Goal: Task Accomplishment & Management: Complete application form

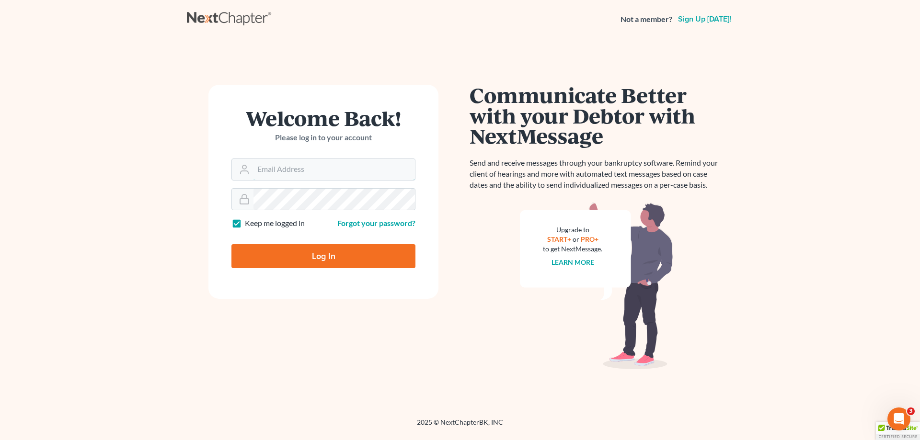
type input "[EMAIL_ADDRESS][DOMAIN_NAME]"
click at [339, 258] on input "Log In" at bounding box center [323, 256] width 184 height 24
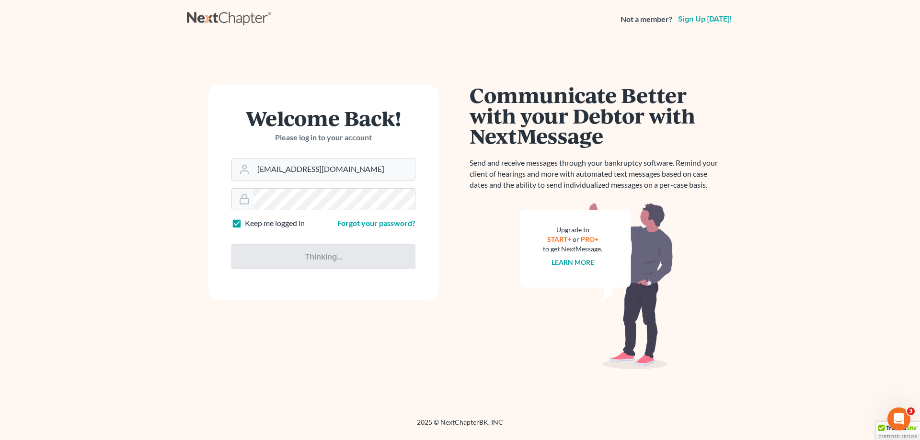
type input "Thinking..."
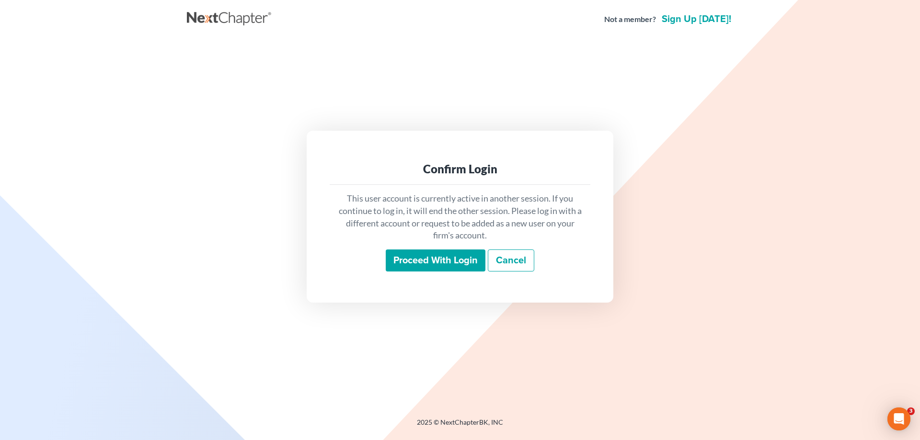
click at [451, 260] on input "Proceed with login" at bounding box center [436, 261] width 100 height 22
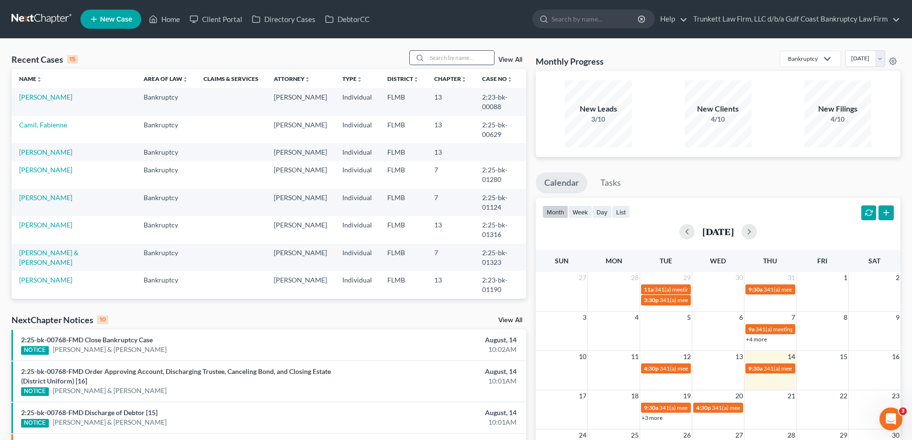
click at [444, 59] on input "search" at bounding box center [460, 58] width 67 height 14
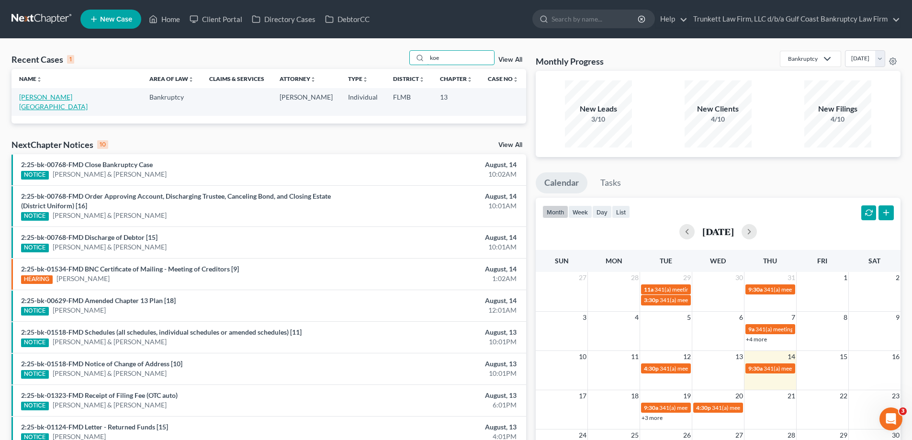
type input "koe"
click at [49, 99] on link "Koenig, Carmel" at bounding box center [53, 102] width 68 height 18
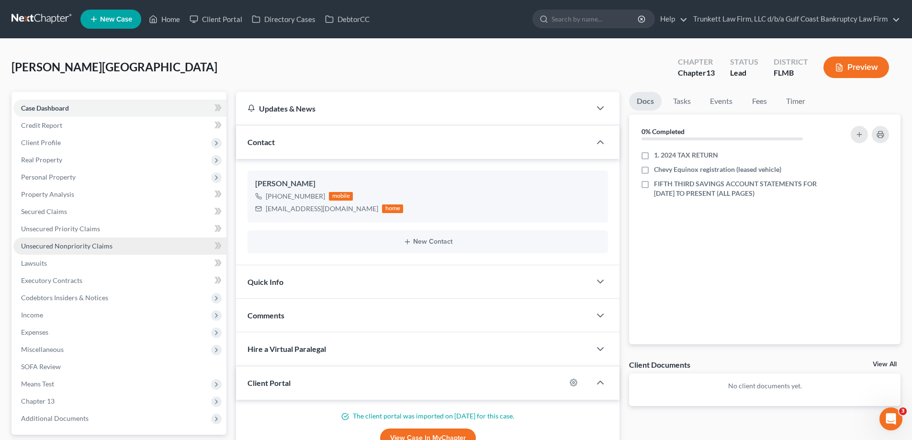
scroll to position [48, 0]
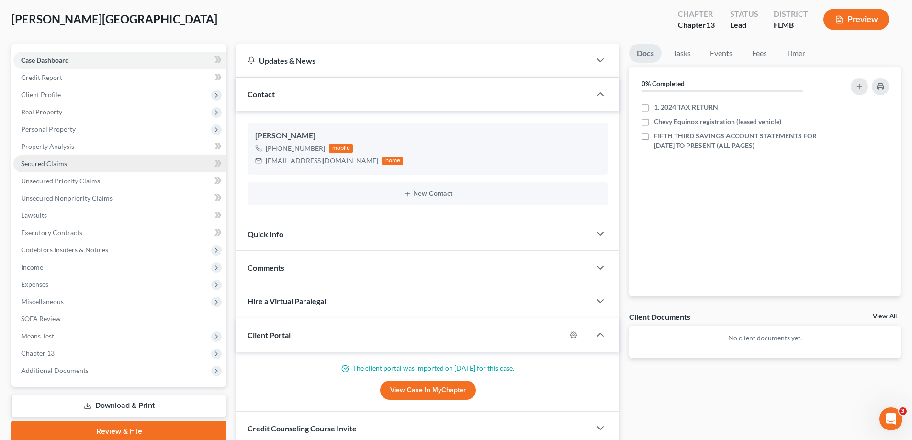
click at [58, 161] on span "Secured Claims" at bounding box center [44, 163] width 46 height 8
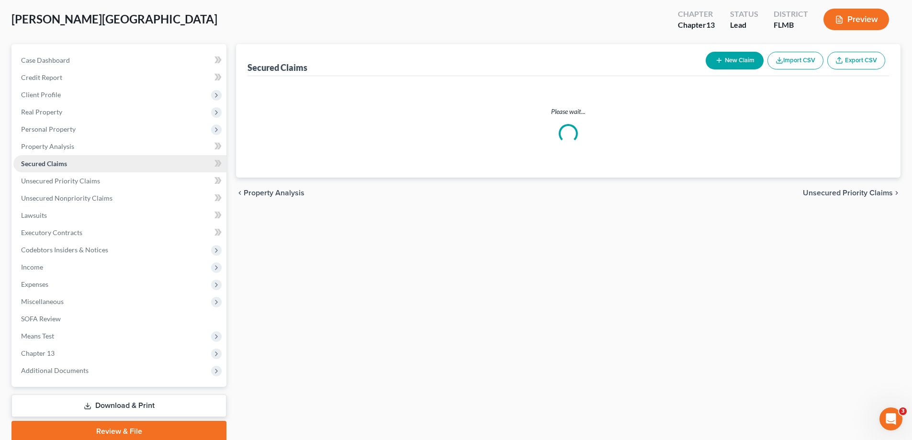
scroll to position [2, 0]
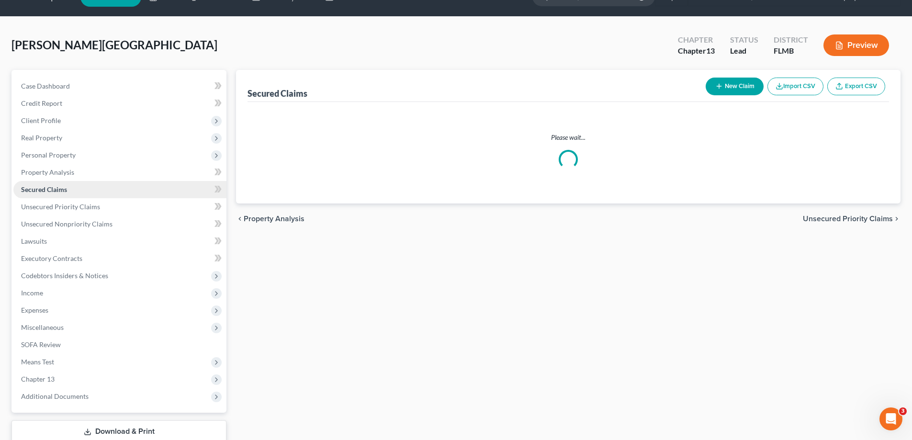
click at [58, 161] on ul "Case Dashboard Payments Invoices Payments Payments Credit Report Client Profile" at bounding box center [119, 242] width 213 height 328
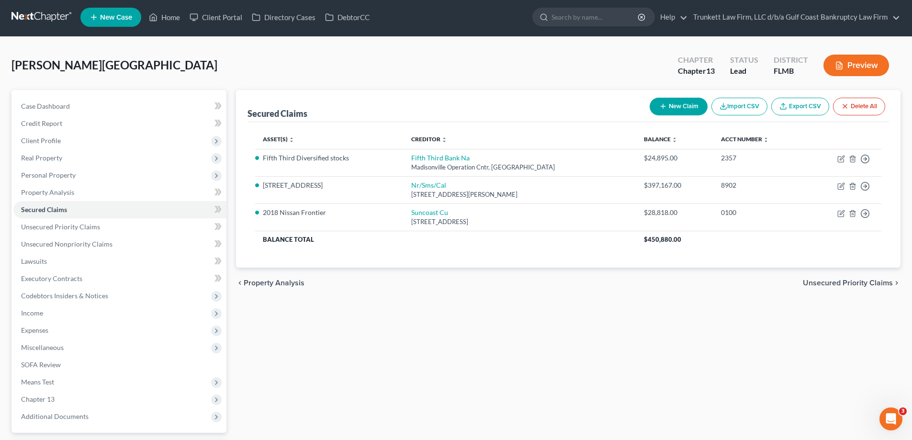
scroll to position [0, 0]
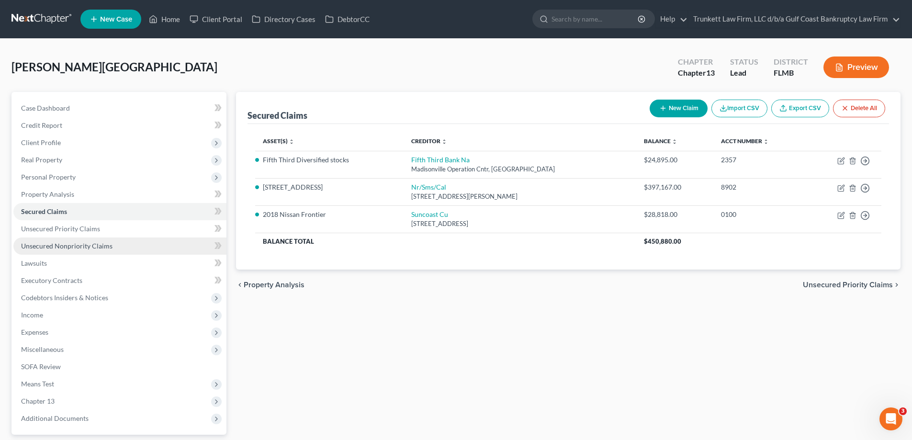
click at [77, 243] on span "Unsecured Nonpriority Claims" at bounding box center [66, 246] width 91 height 8
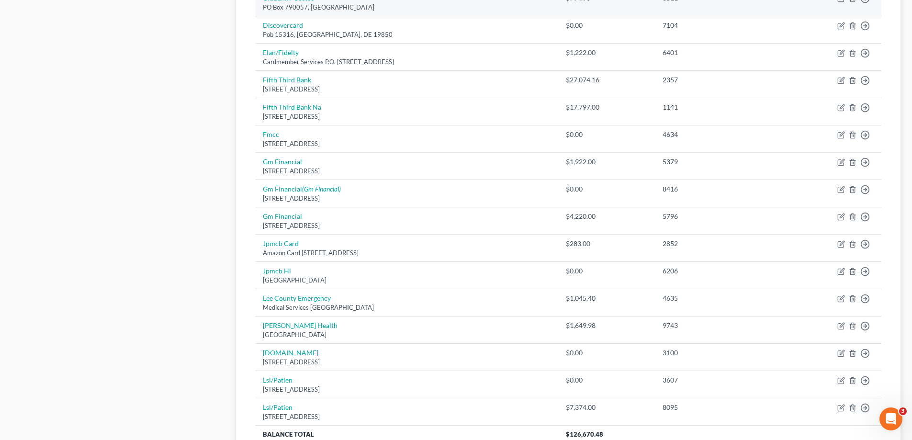
scroll to position [666, 0]
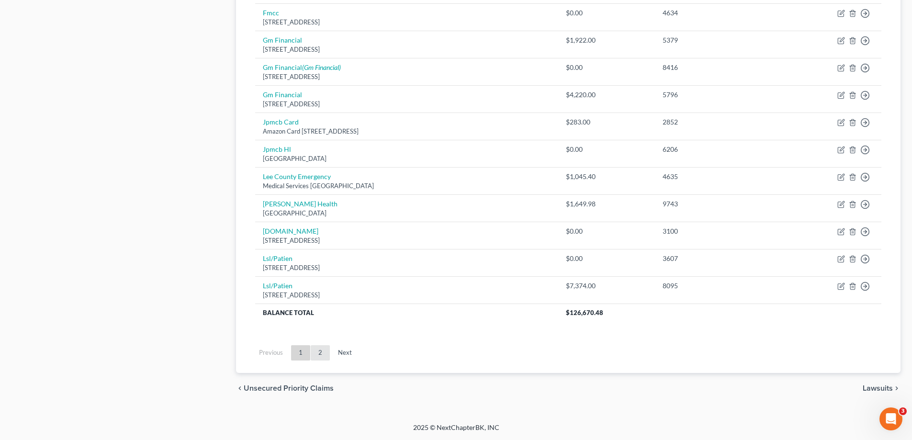
click at [326, 353] on link "2" at bounding box center [320, 352] width 19 height 15
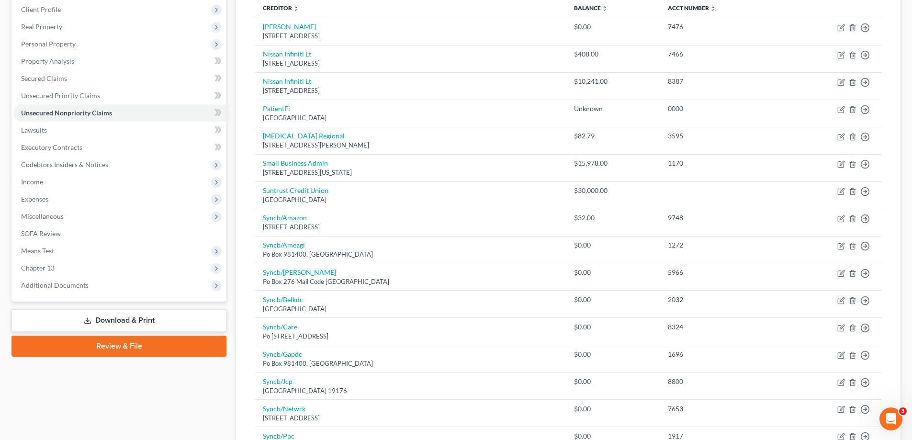
scroll to position [119, 0]
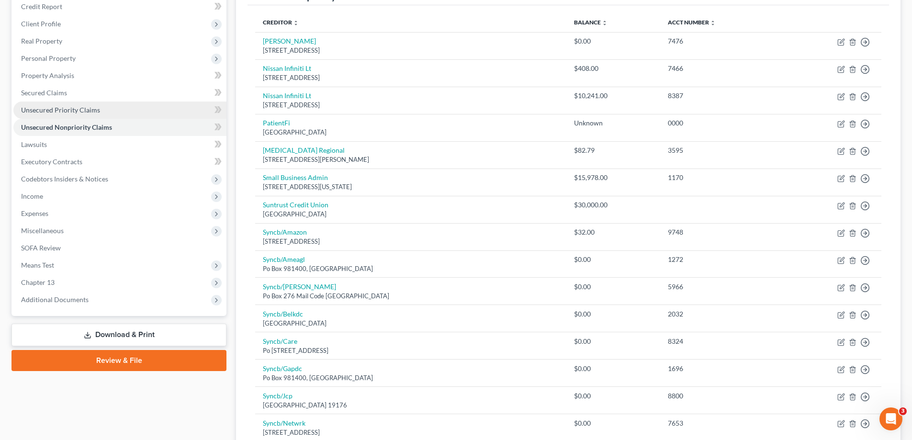
click at [72, 112] on span "Unsecured Priority Claims" at bounding box center [60, 110] width 79 height 8
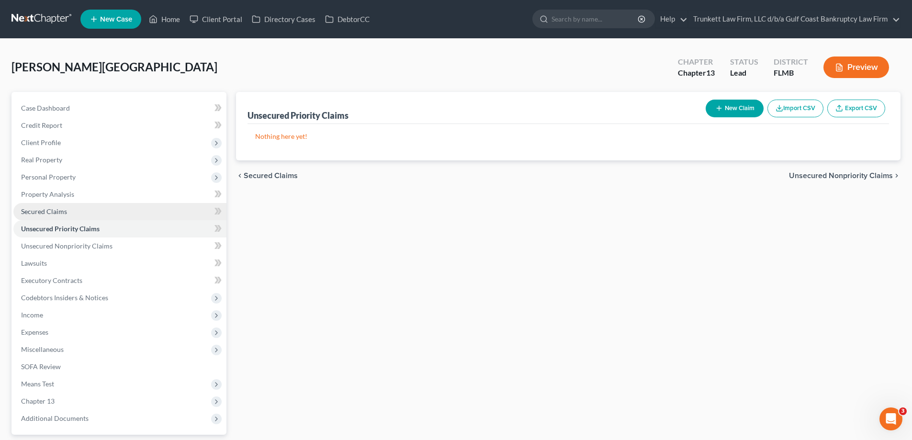
click at [68, 209] on link "Secured Claims" at bounding box center [119, 211] width 213 height 17
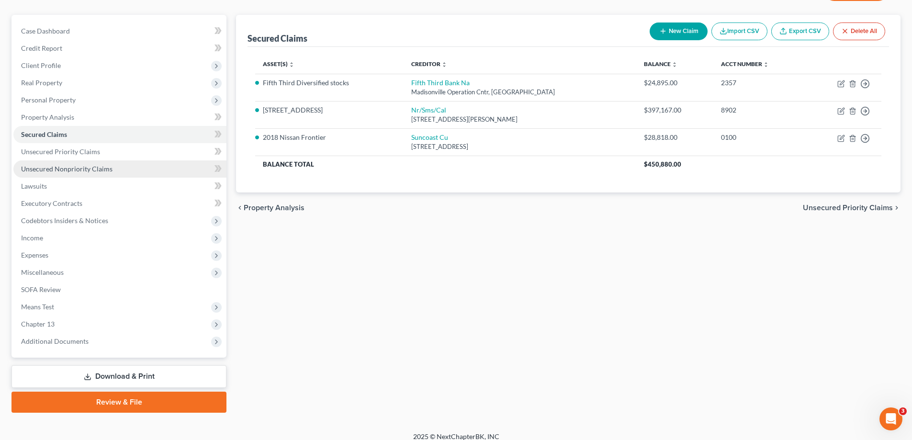
scroll to position [86, 0]
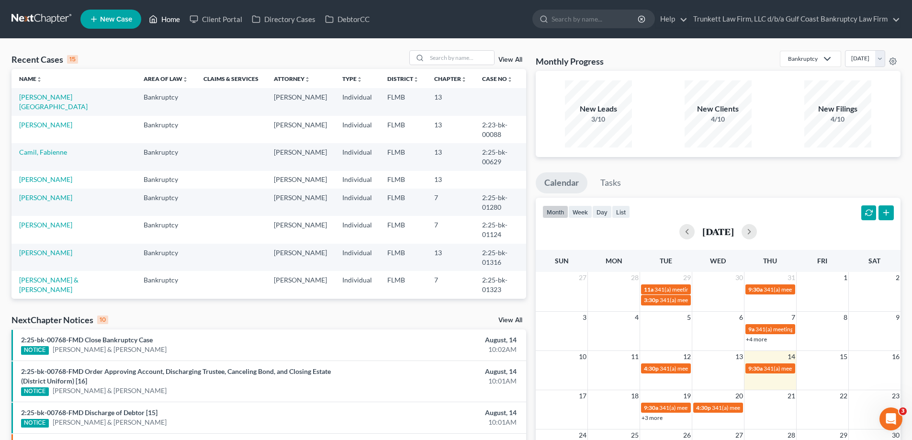
click at [167, 18] on link "Home" at bounding box center [164, 19] width 41 height 17
click at [432, 58] on input "search" at bounding box center [460, 58] width 67 height 14
click at [435, 58] on input "search" at bounding box center [460, 58] width 67 height 14
click at [440, 59] on input "search" at bounding box center [460, 58] width 67 height 14
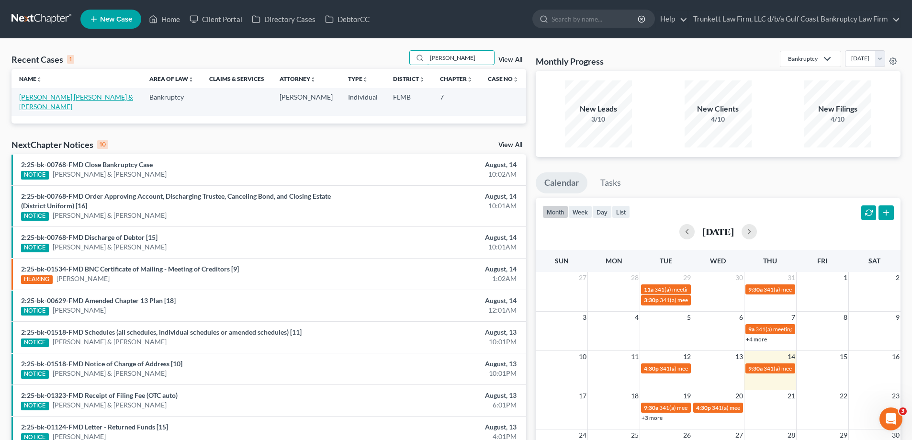
type input "[PERSON_NAME]"
click at [64, 99] on link "[PERSON_NAME] [PERSON_NAME] & [PERSON_NAME]" at bounding box center [76, 102] width 114 height 18
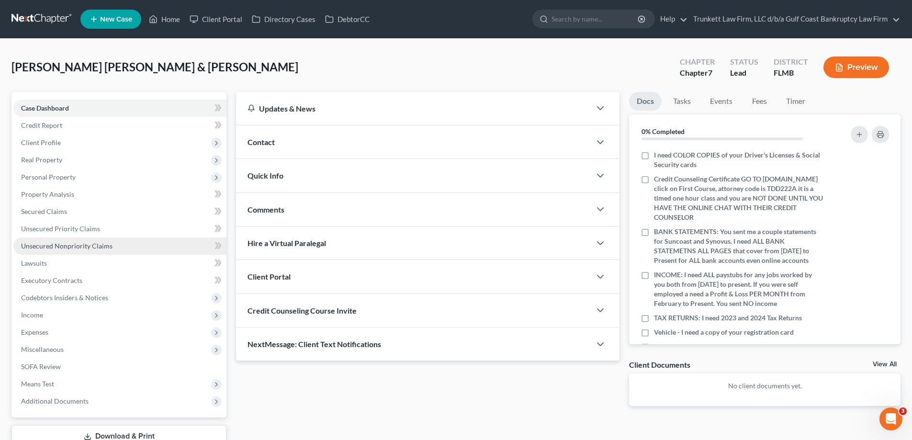
click at [80, 247] on span "Unsecured Nonpriority Claims" at bounding box center [66, 246] width 91 height 8
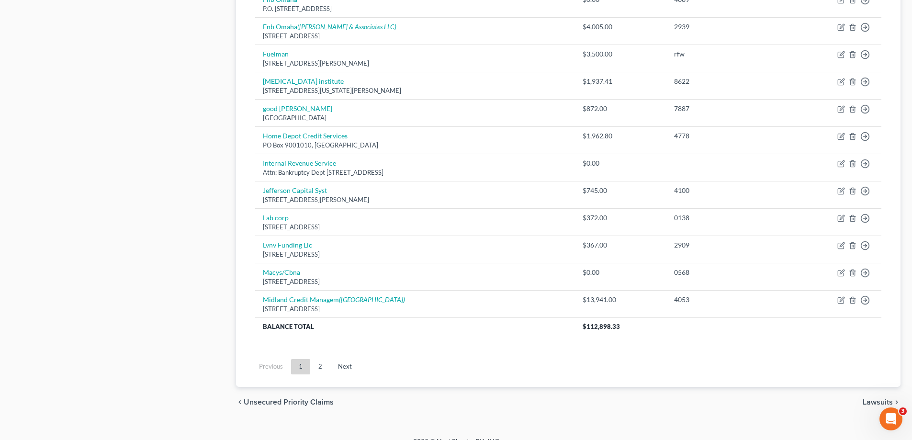
scroll to position [666, 0]
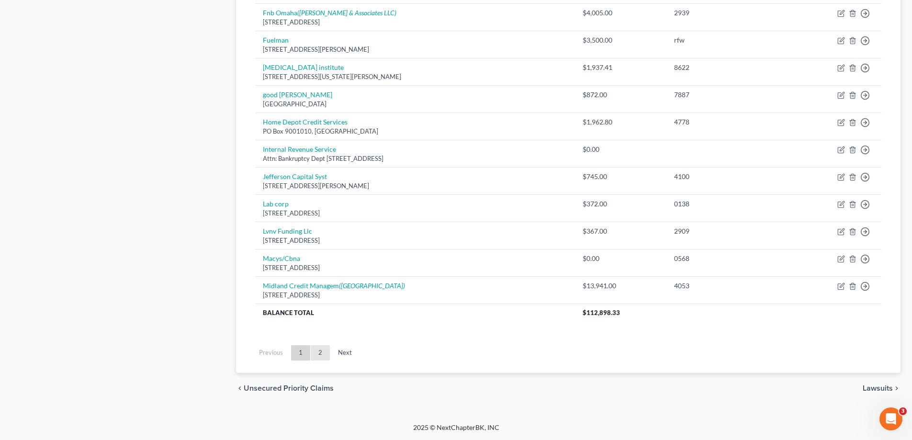
click at [322, 352] on link "2" at bounding box center [320, 352] width 19 height 15
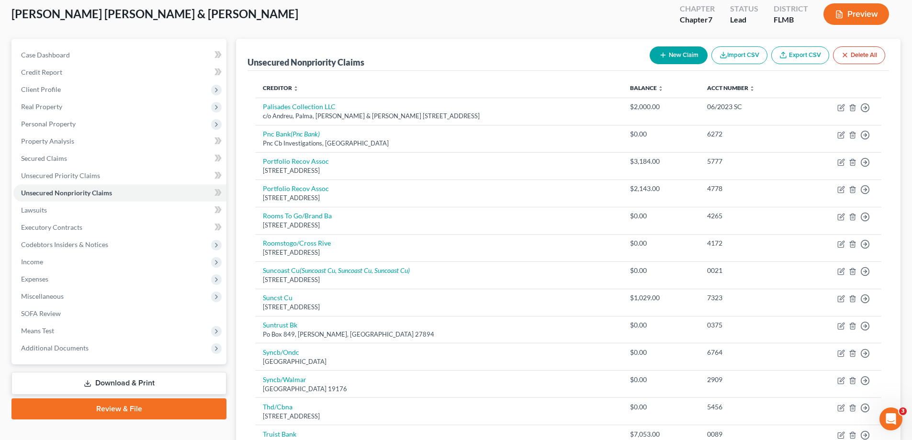
scroll to position [229, 0]
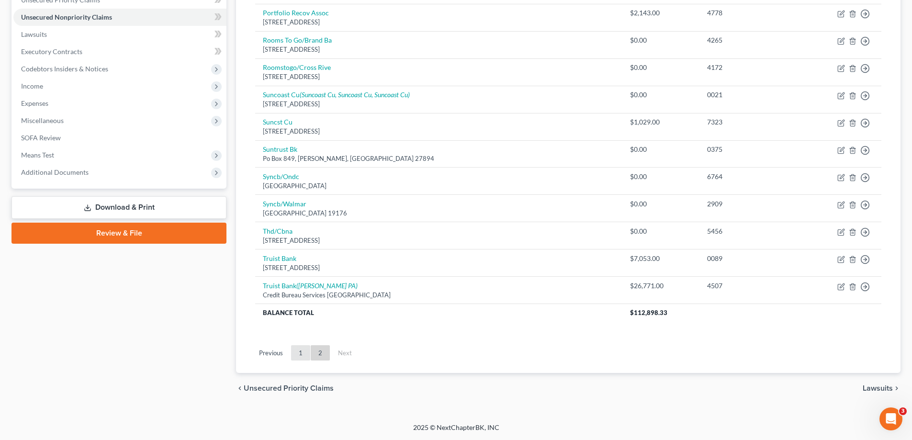
click at [302, 353] on link "1" at bounding box center [300, 352] width 19 height 15
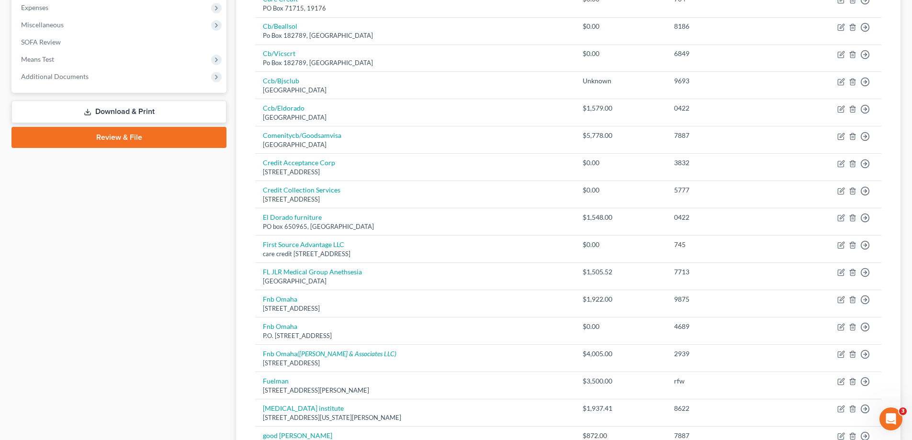
scroll to position [564, 0]
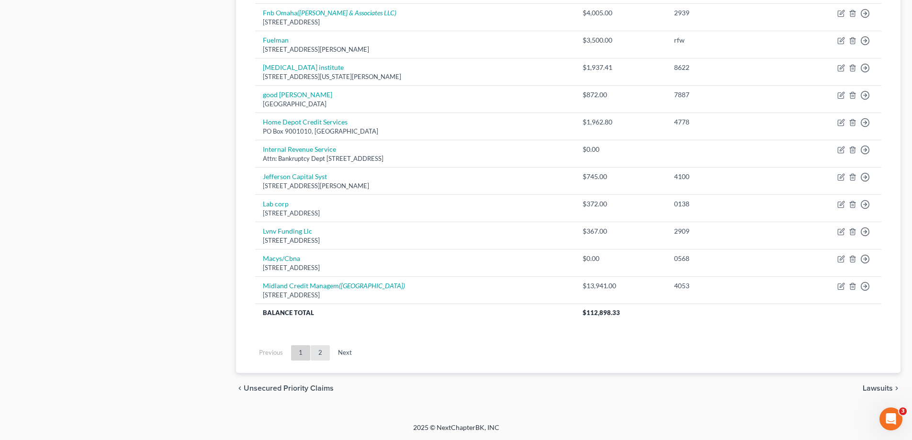
click at [325, 352] on link "2" at bounding box center [320, 352] width 19 height 15
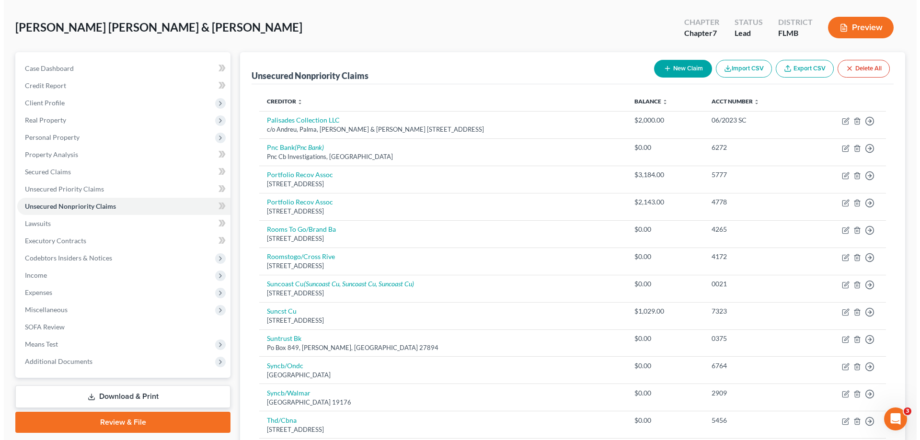
scroll to position [0, 0]
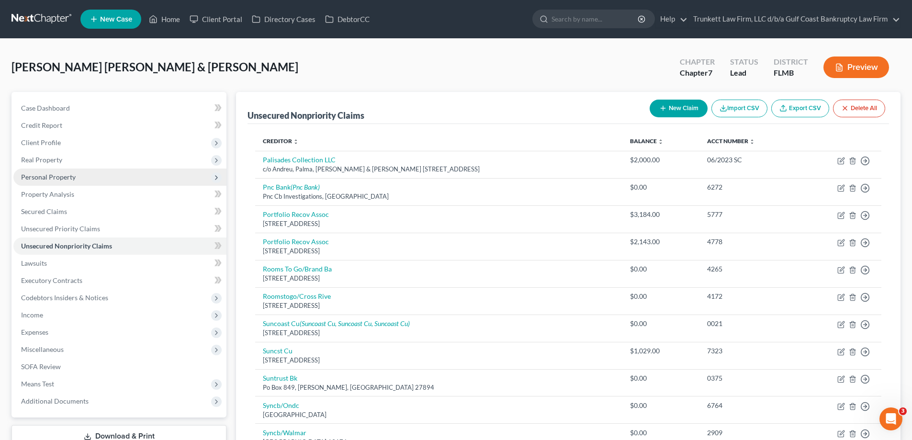
click at [47, 176] on span "Personal Property" at bounding box center [48, 177] width 55 height 8
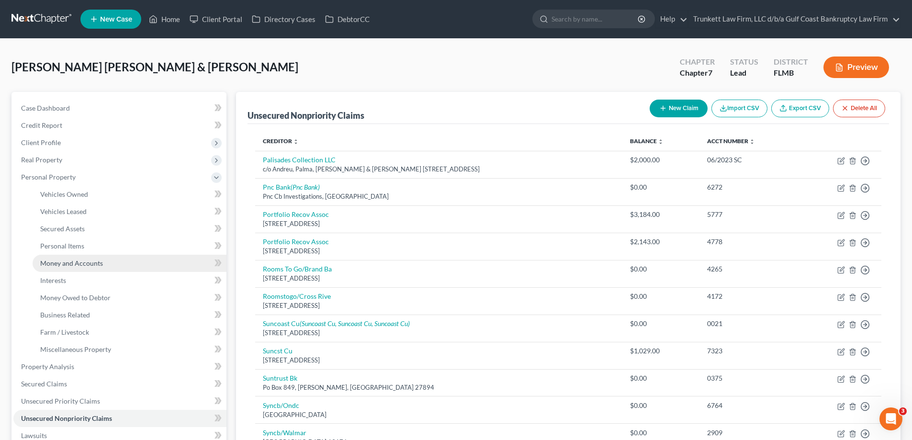
click at [85, 260] on span "Money and Accounts" at bounding box center [71, 263] width 63 height 8
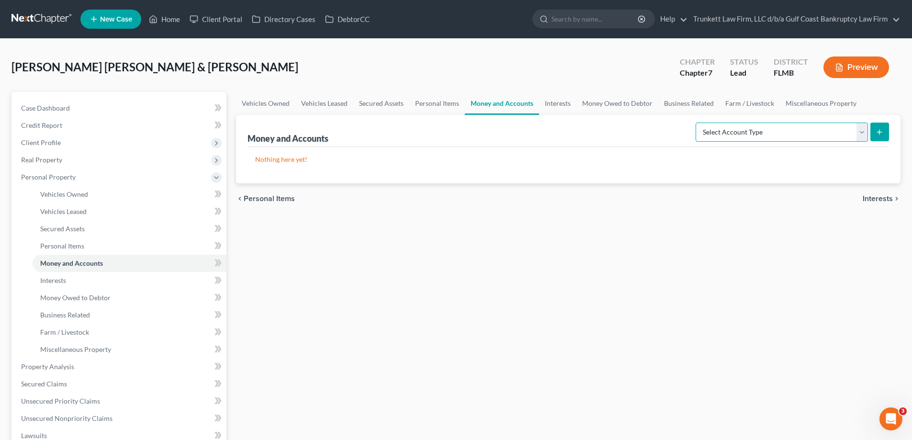
click at [861, 133] on select "Select Account Type Brokerage Cash on Hand Certificates of Deposit Checking Acc…" at bounding box center [782, 132] width 172 height 19
select select "checking"
click at [698, 123] on select "Select Account Type Brokerage Cash on Hand Certificates of Deposit Checking Acc…" at bounding box center [782, 132] width 172 height 19
click at [886, 134] on button "submit" at bounding box center [880, 132] width 19 height 19
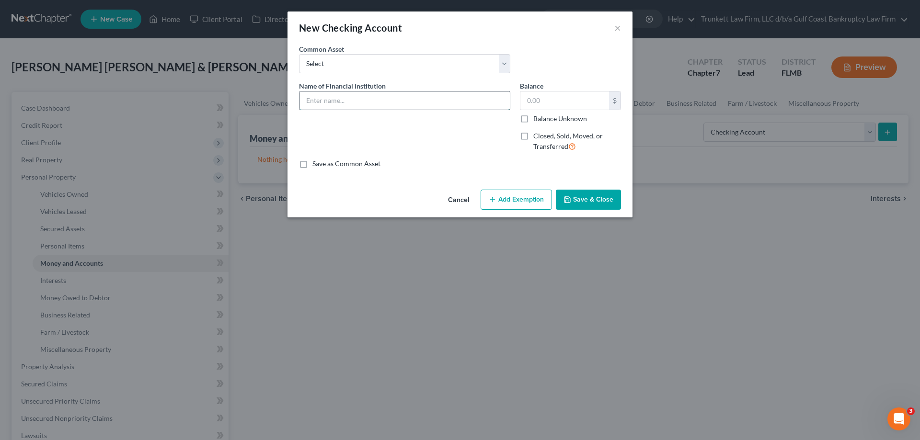
click at [327, 107] on input "text" at bounding box center [404, 100] width 210 height 18
type input "Synovus Business Account 8186"
click at [584, 195] on button "Save & Close" at bounding box center [588, 200] width 65 height 20
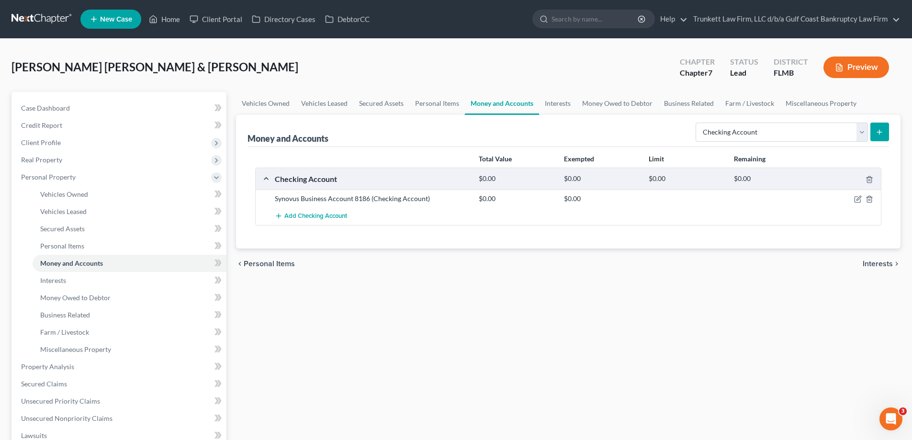
click at [884, 131] on button "submit" at bounding box center [880, 132] width 19 height 19
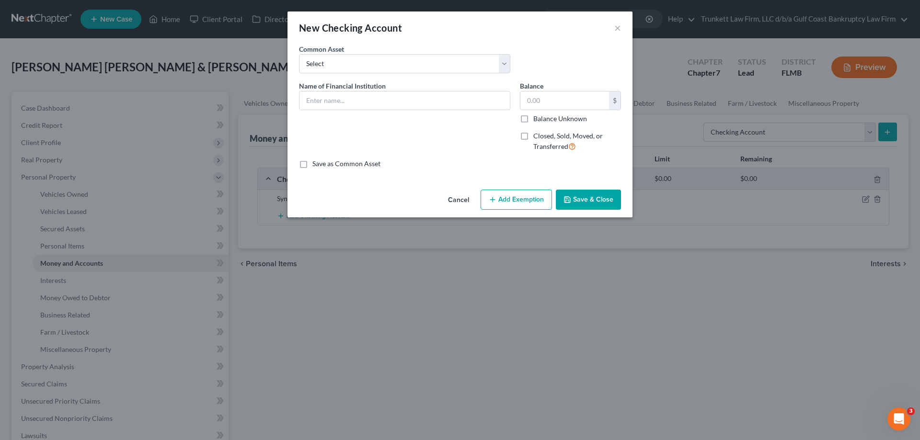
click at [609, 29] on div "New Checking Account ×" at bounding box center [459, 27] width 345 height 33
click at [613, 27] on div "New Checking Account ×" at bounding box center [459, 27] width 345 height 33
click at [616, 27] on button "×" at bounding box center [617, 27] width 7 height 11
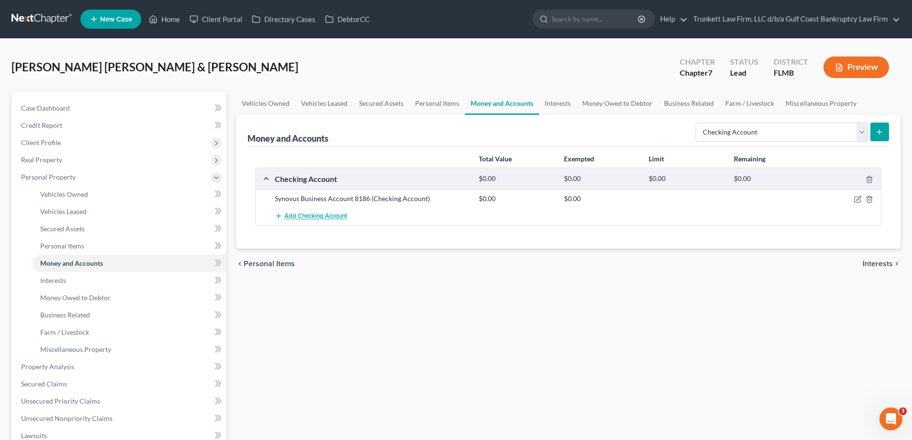
click at [320, 211] on button "Add Checking Account" at bounding box center [311, 216] width 72 height 18
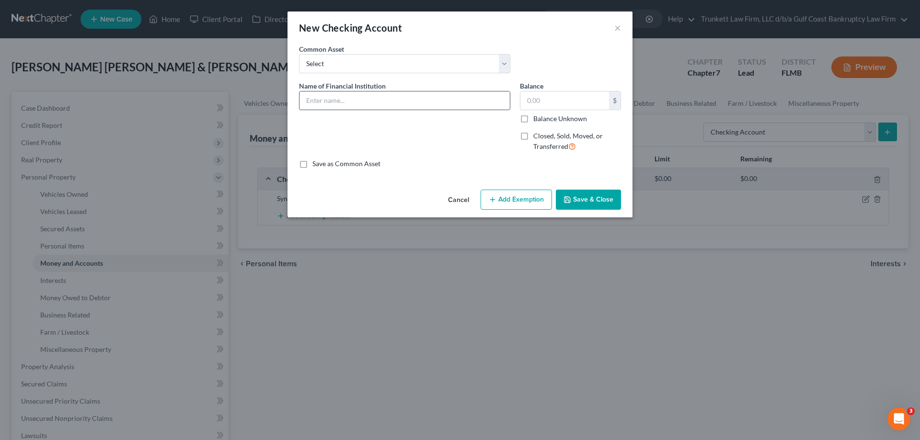
click at [321, 97] on input "text" at bounding box center [404, 100] width 210 height 18
type input "Synovus 0702"
click at [541, 98] on input "text" at bounding box center [564, 100] width 89 height 18
type input "100"
click at [596, 204] on button "Save & Close" at bounding box center [588, 200] width 65 height 20
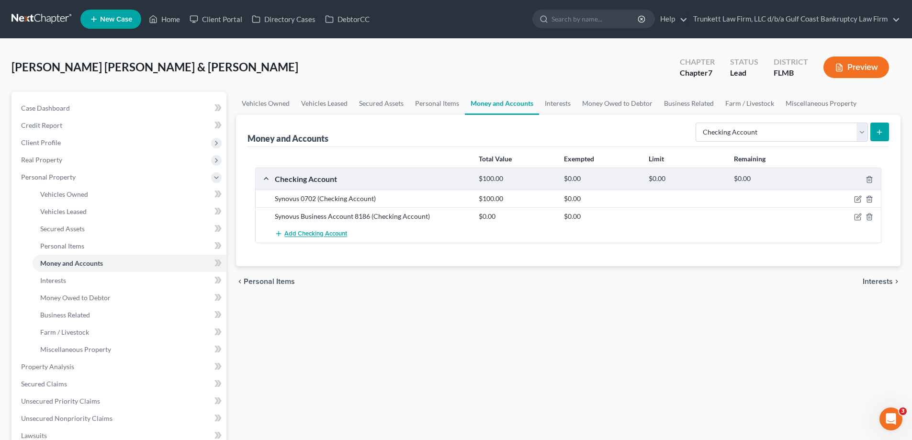
click at [301, 237] on span "Add Checking Account" at bounding box center [315, 234] width 63 height 8
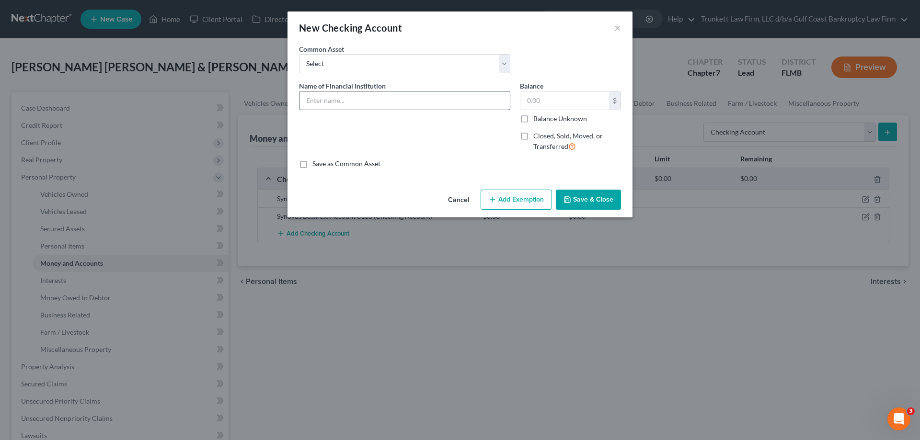
click at [344, 99] on input "text" at bounding box center [404, 100] width 210 height 18
type input "Suncoast Checking"
click at [534, 94] on input "text" at bounding box center [564, 100] width 89 height 18
type input "100"
click at [607, 190] on button "Save & Close" at bounding box center [588, 200] width 65 height 20
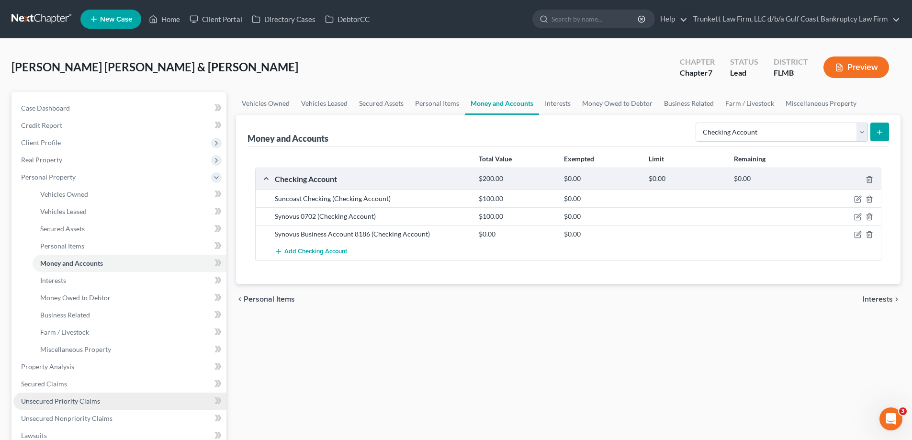
click at [76, 399] on span "Unsecured Priority Claims" at bounding box center [60, 401] width 79 height 8
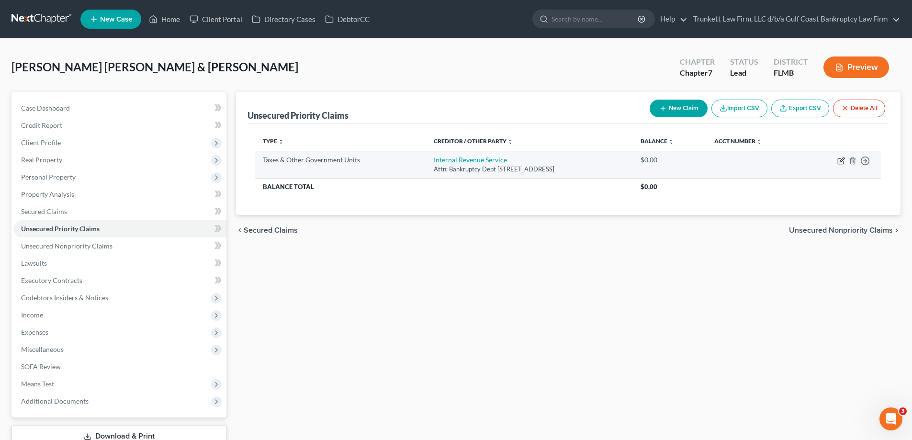
click at [838, 159] on icon "button" at bounding box center [842, 161] width 8 height 8
select select "0"
select select "39"
select select "2"
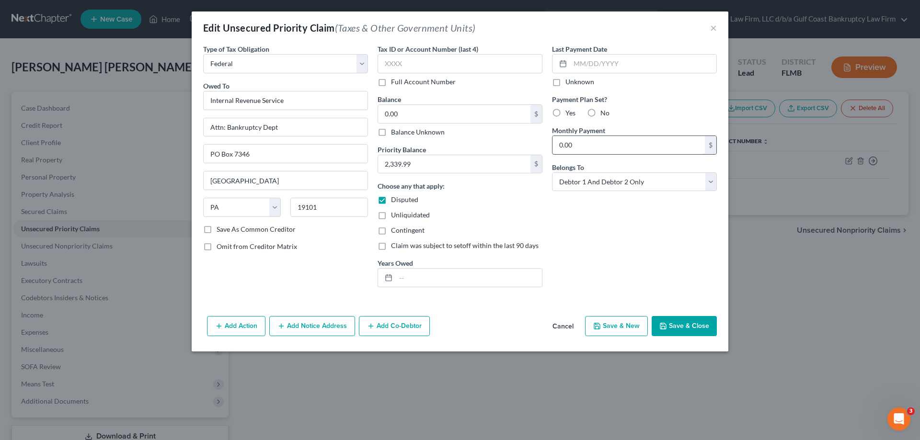
click at [576, 148] on input "0.00" at bounding box center [628, 145] width 152 height 18
click at [404, 122] on input "0.00" at bounding box center [454, 114] width 152 height 18
type input "238.37"
click at [692, 326] on button "Save & Close" at bounding box center [683, 326] width 65 height 20
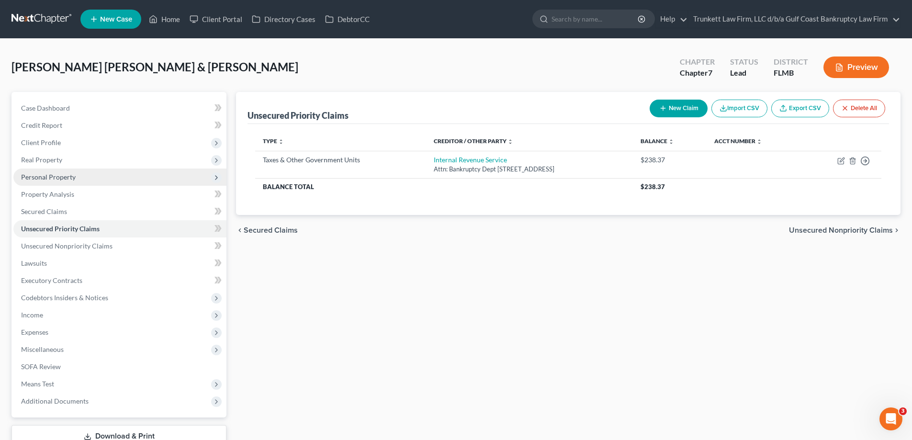
click at [63, 179] on span "Personal Property" at bounding box center [48, 177] width 55 height 8
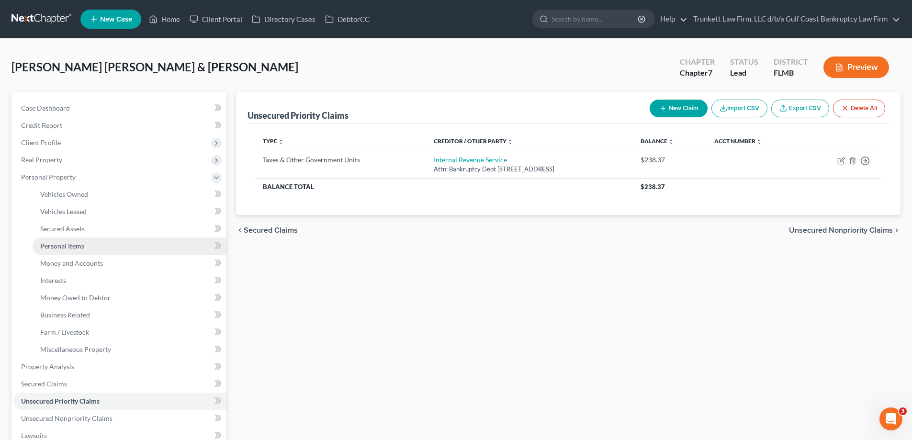
click at [79, 246] on span "Personal Items" at bounding box center [62, 246] width 44 height 8
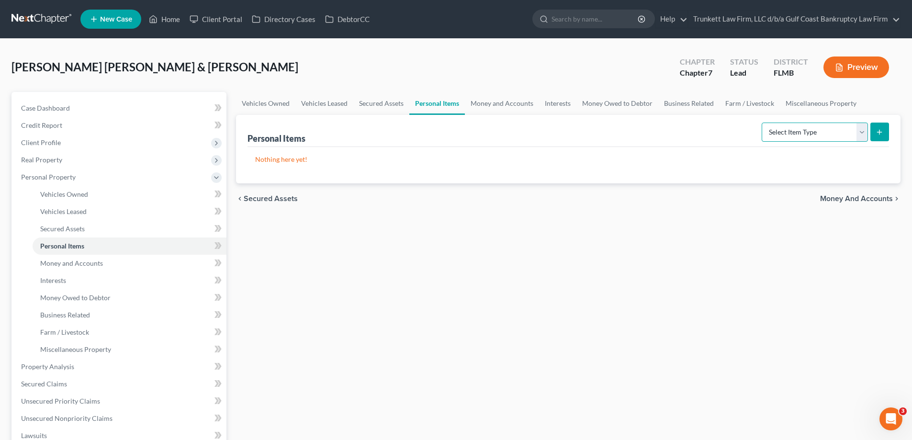
click at [863, 129] on select "Select Item Type Clothing Collectibles Of Value Electronics Firearms Household …" at bounding box center [815, 132] width 106 height 19
select select "household_goods"
click at [763, 123] on select "Select Item Type Clothing Collectibles Of Value Electronics Firearms Household …" at bounding box center [815, 132] width 106 height 19
click at [877, 130] on icon "submit" at bounding box center [880, 132] width 8 height 8
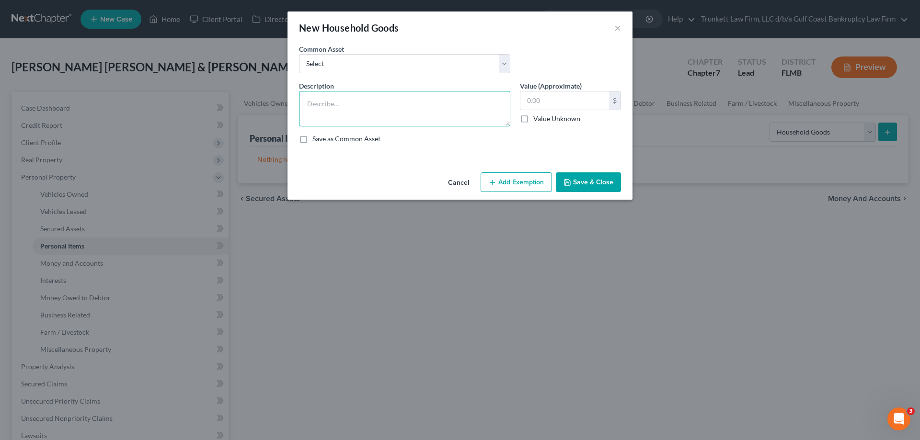
click at [323, 100] on textarea at bounding box center [404, 108] width 211 height 35
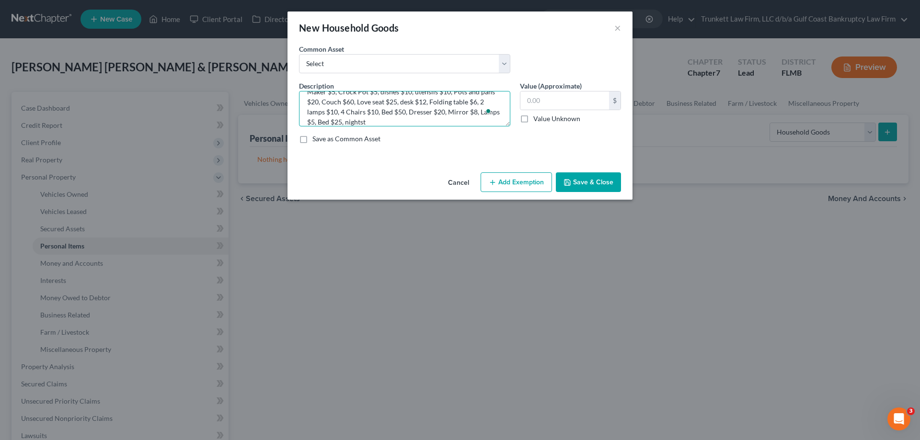
scroll to position [32, 0]
type textarea "Kitchen Table $25, 3 [PERSON_NAME] $15, Stove $75, Regrigerator $75, Microwave …"
click at [534, 103] on input "text" at bounding box center [564, 100] width 89 height 18
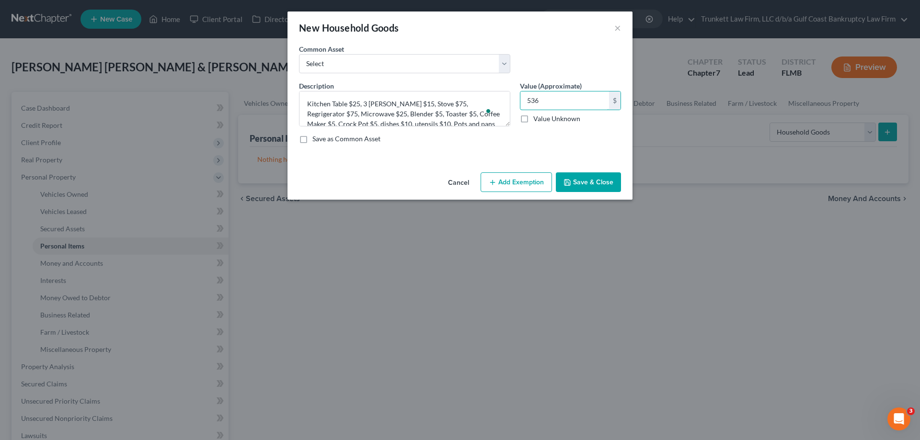
type input "536"
click at [525, 180] on button "Add Exemption" at bounding box center [515, 182] width 71 height 20
select select "2"
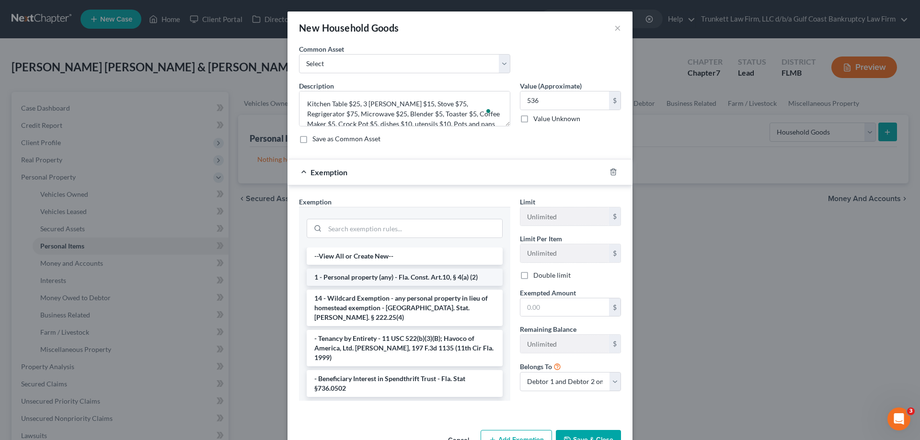
click at [402, 273] on li "1 - Personal property (any) - Fla. Const. Art.10, § 4(a) (2)" at bounding box center [405, 277] width 196 height 17
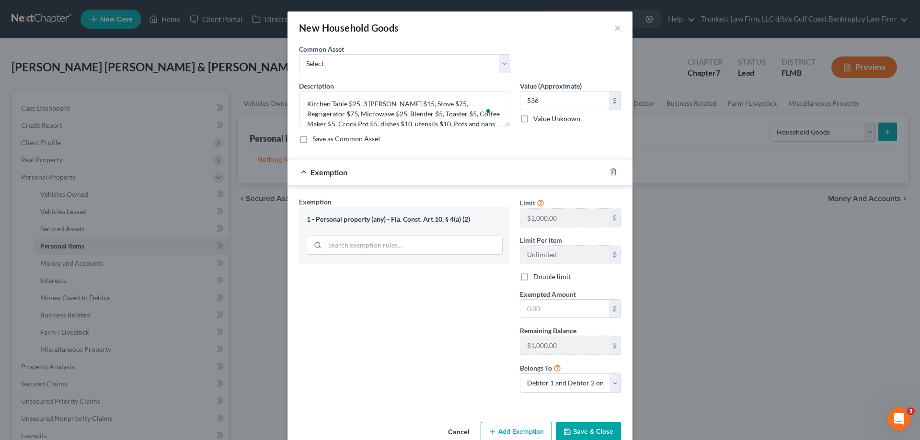
click at [533, 277] on label "Double limit" at bounding box center [551, 277] width 37 height 10
click at [537, 277] on input "Double limit" at bounding box center [540, 275] width 6 height 6
checkbox input "true"
click at [548, 313] on input "text" at bounding box center [564, 309] width 89 height 18
type input "5"
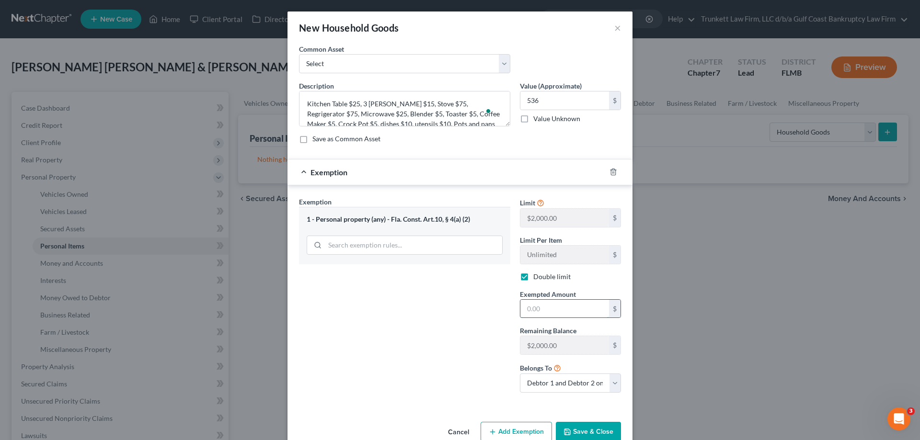
type input "6"
type input "536"
click at [596, 432] on button "Save & Close" at bounding box center [588, 432] width 65 height 20
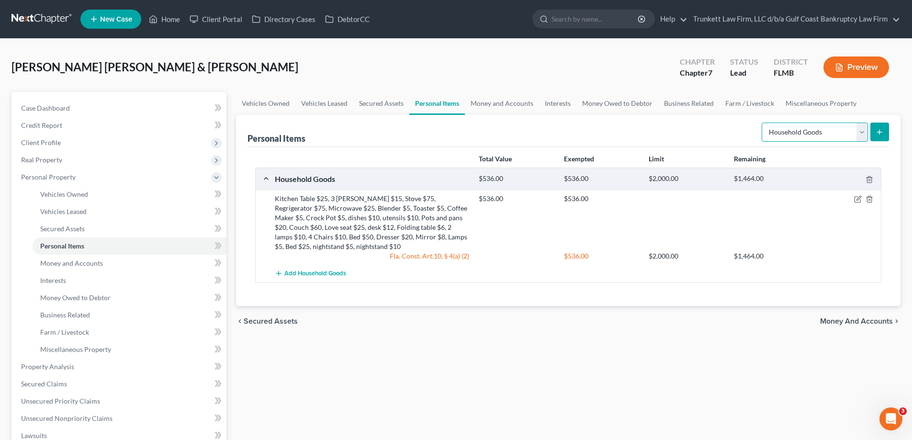
click at [862, 131] on select "Select Item Type Clothing Collectibles Of Value Electronics Firearms Household …" at bounding box center [815, 132] width 106 height 19
select select "electronics"
click at [763, 123] on select "Select Item Type Clothing Collectibles Of Value Electronics Firearms Household …" at bounding box center [815, 132] width 106 height 19
click at [889, 132] on div "Personal Items Select Item Type Clothing Collectibles Of Value Electronics Fire…" at bounding box center [568, 210] width 665 height 191
click at [881, 135] on icon "submit" at bounding box center [880, 132] width 8 height 8
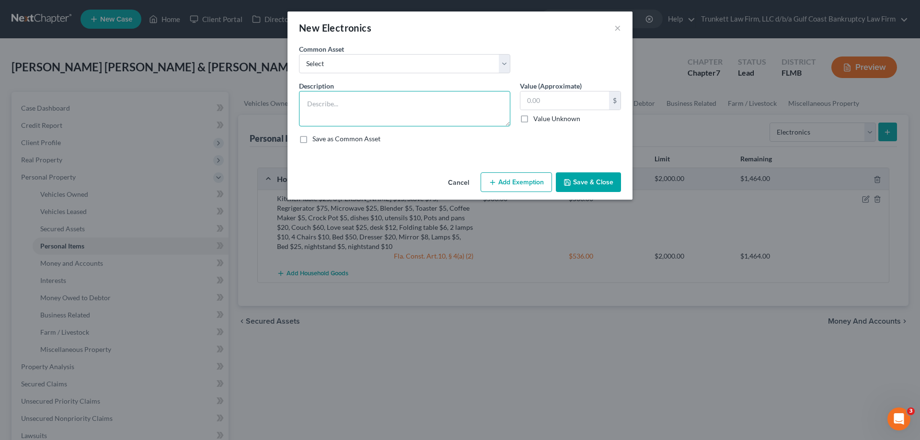
click at [358, 101] on textarea at bounding box center [404, 108] width 211 height 35
type textarea "2 TVS $50"
click at [556, 108] on input "text" at bounding box center [564, 100] width 89 height 18
type input "50"
click at [532, 179] on button "Add Exemption" at bounding box center [515, 182] width 71 height 20
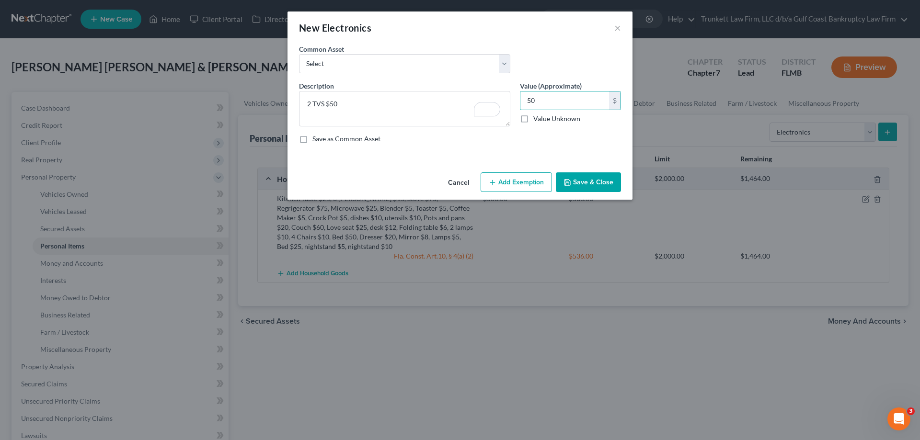
select select "2"
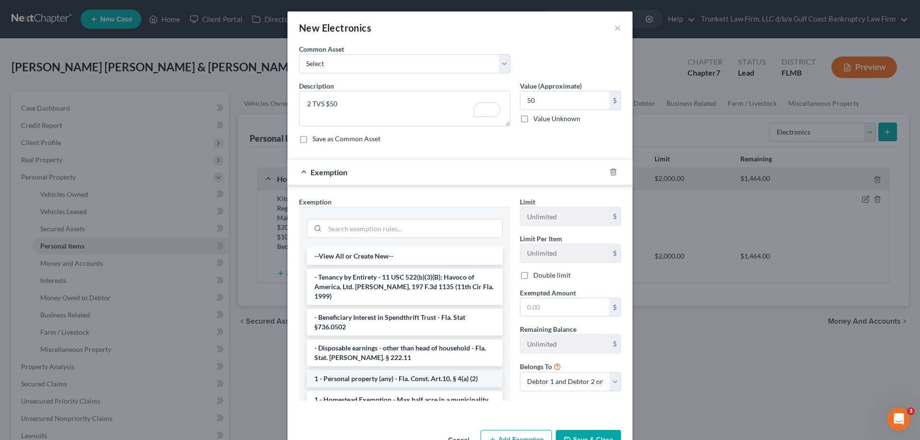
click at [415, 371] on li "1 - Personal property (any) - Fla. Const. Art.10, § 4(a) (2)" at bounding box center [405, 378] width 196 height 17
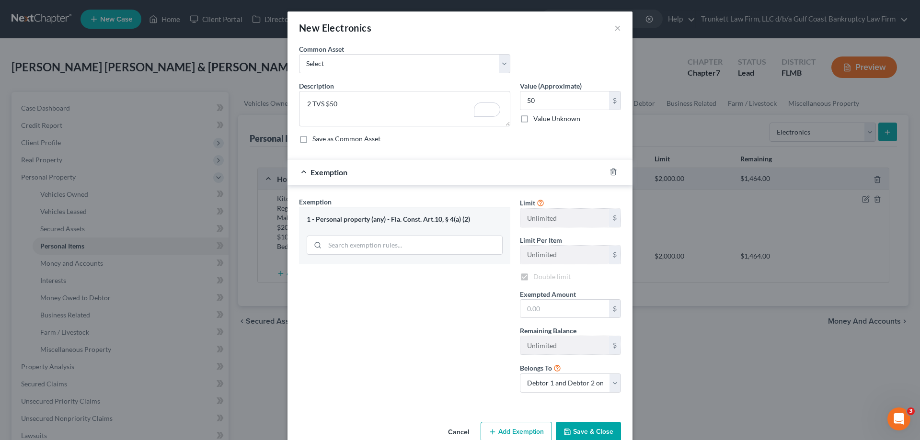
checkbox input "true"
click at [545, 317] on input "text" at bounding box center [564, 309] width 89 height 18
type input "50"
click at [363, 103] on textarea "2 TVS $50" at bounding box center [404, 108] width 211 height 35
type textarea "2 TVS $50, tablet $20"
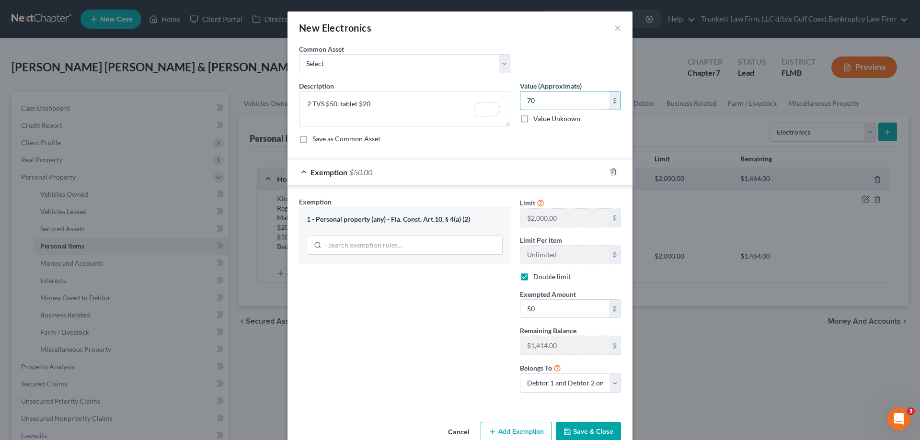
type input "70"
click at [370, 171] on div "Exemption $50.00" at bounding box center [446, 171] width 318 height 25
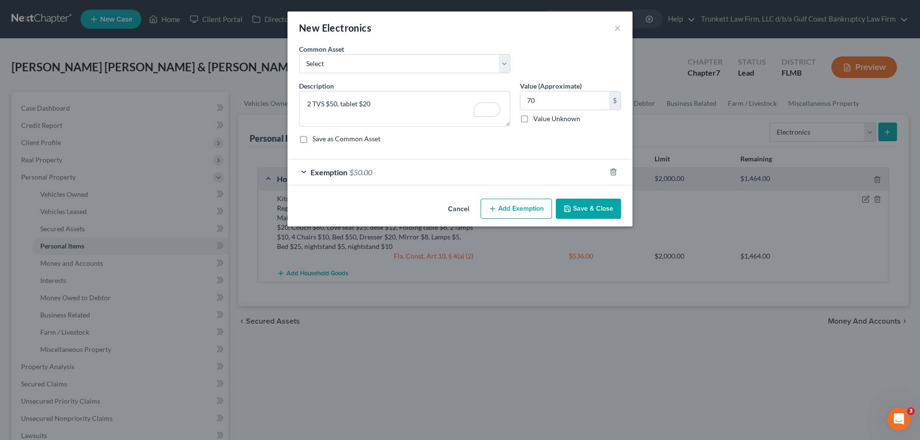
click at [438, 171] on div "Exemption $50.00" at bounding box center [446, 171] width 318 height 25
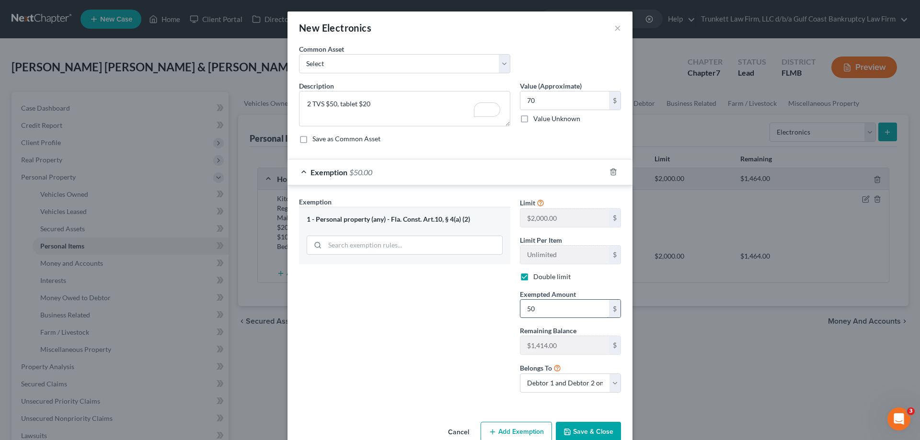
click at [546, 312] on input "50" at bounding box center [564, 309] width 89 height 18
type input "70"
click at [575, 430] on button "Save & Close" at bounding box center [588, 432] width 65 height 20
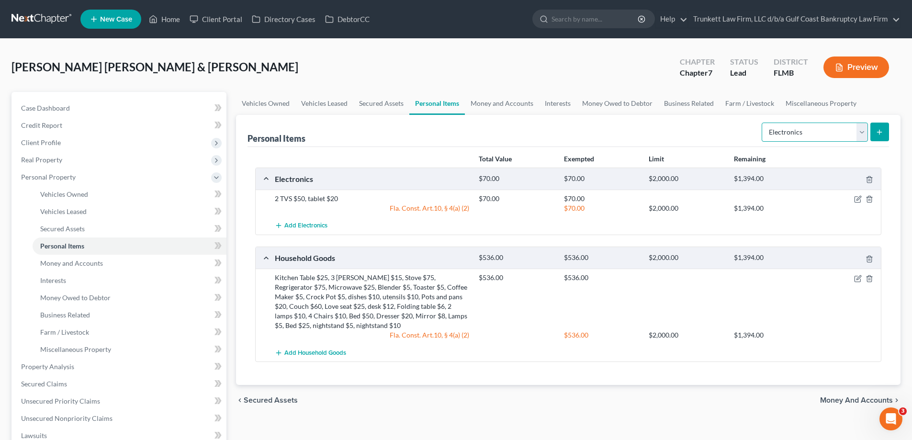
click at [863, 131] on select "Select Item Type Clothing Collectibles Of Value Electronics Firearms Household …" at bounding box center [815, 132] width 106 height 19
select select "jewelry"
click at [763, 123] on select "Select Item Type Clothing Collectibles Of Value Electronics Firearms Household …" at bounding box center [815, 132] width 106 height 19
click at [882, 135] on icon "submit" at bounding box center [880, 132] width 8 height 8
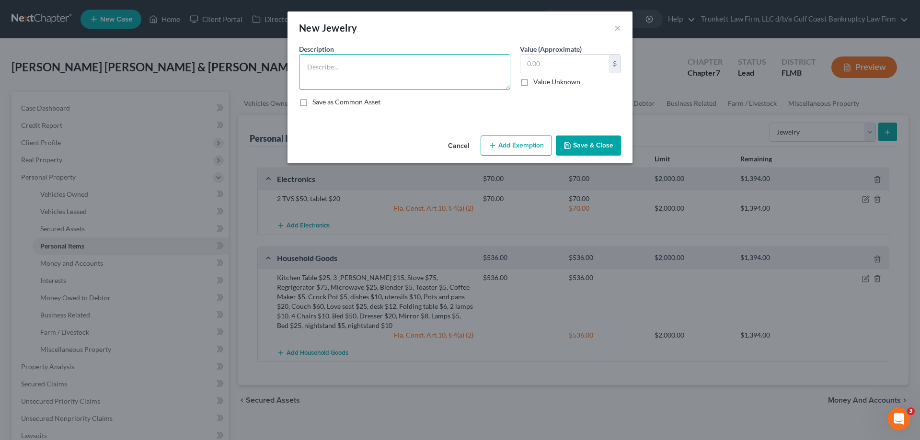
click at [324, 64] on textarea at bounding box center [404, 71] width 211 height 35
type textarea "wedding band $30, Wedding band $50, wedding ring $100, Necklace $10, earings $10"
click at [548, 65] on input "text" at bounding box center [564, 64] width 89 height 18
type input "1"
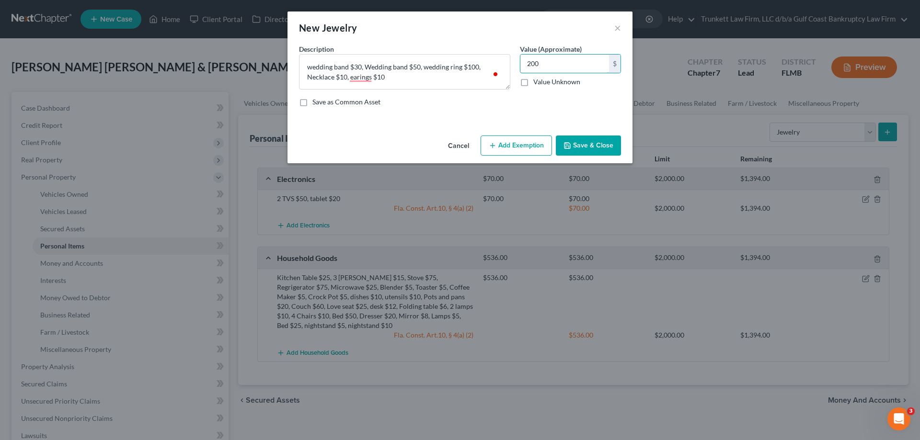
type input "200"
click at [499, 148] on button "Add Exemption" at bounding box center [515, 146] width 71 height 20
select select "2"
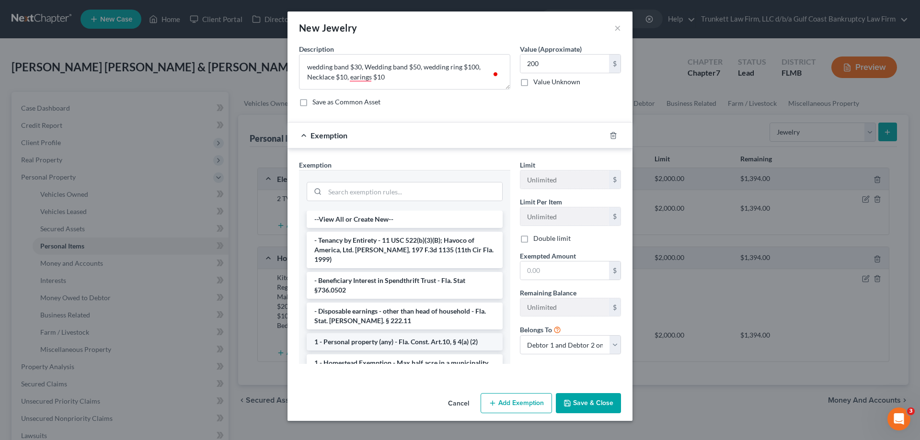
click at [444, 336] on li "1 - Personal property (any) - Fla. Const. Art.10, § 4(a) (2)" at bounding box center [405, 341] width 196 height 17
checkbox input "true"
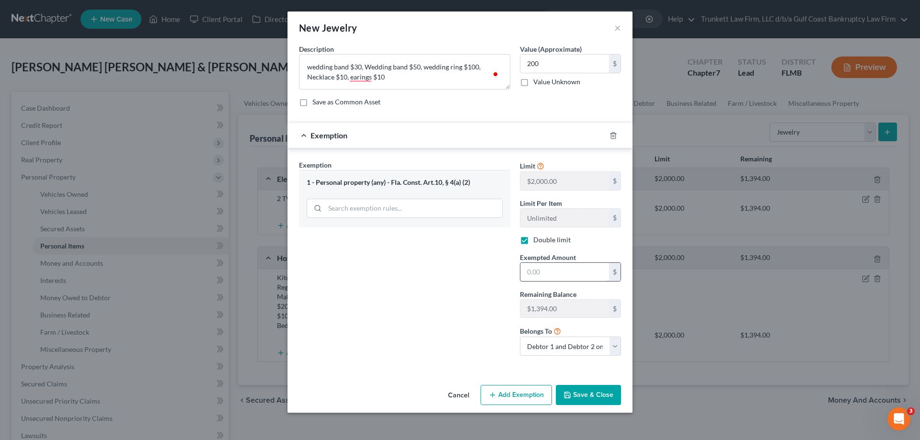
click at [539, 272] on input "text" at bounding box center [564, 272] width 89 height 18
type input "200"
click at [595, 391] on button "Save & Close" at bounding box center [588, 395] width 65 height 20
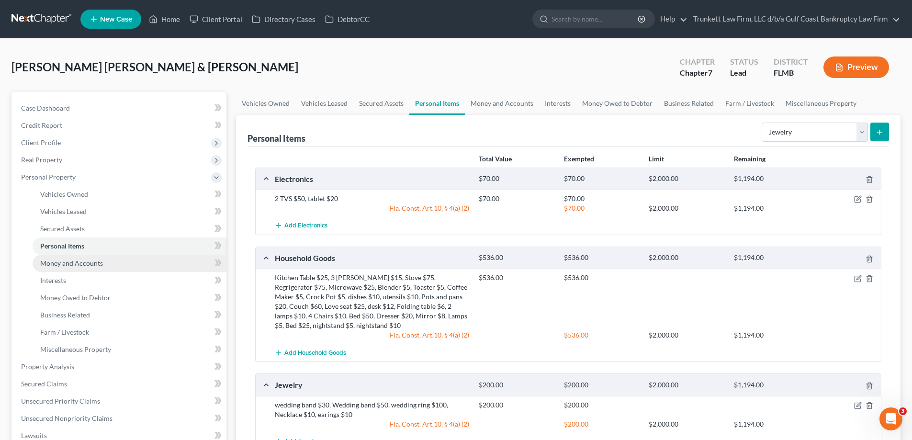
click at [80, 264] on span "Money and Accounts" at bounding box center [71, 263] width 63 height 8
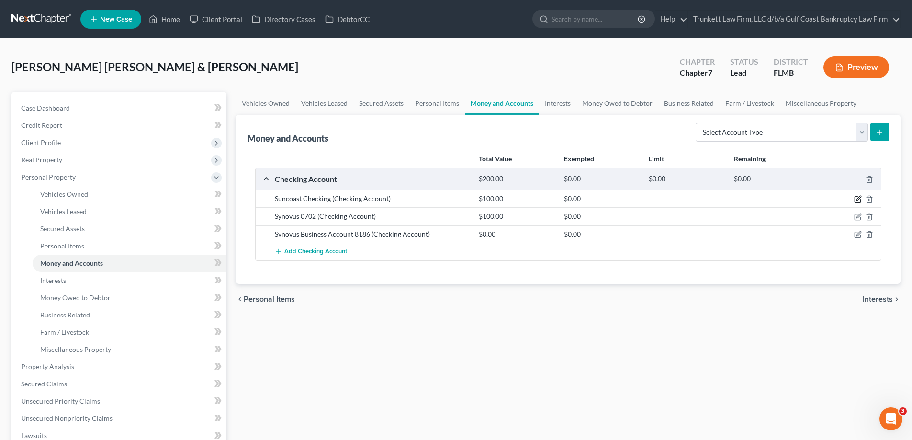
click at [859, 197] on icon "button" at bounding box center [858, 199] width 8 height 8
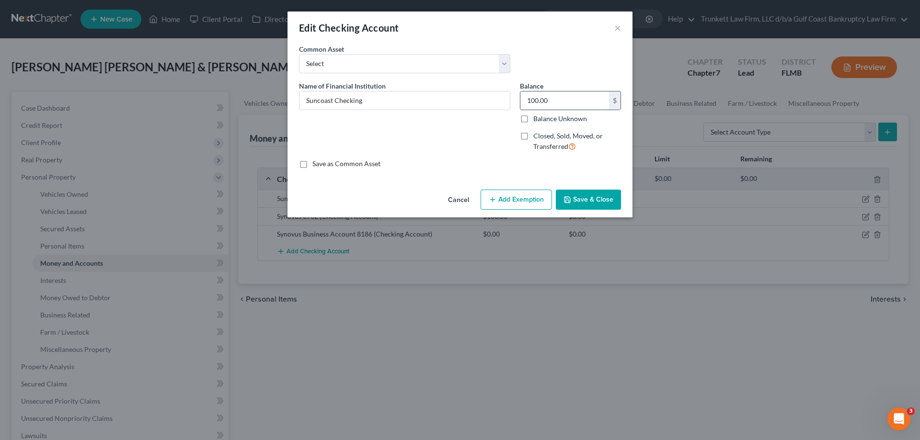
click at [564, 101] on input "100.00" at bounding box center [564, 100] width 89 height 18
click at [602, 206] on button "Save & Close" at bounding box center [588, 200] width 65 height 20
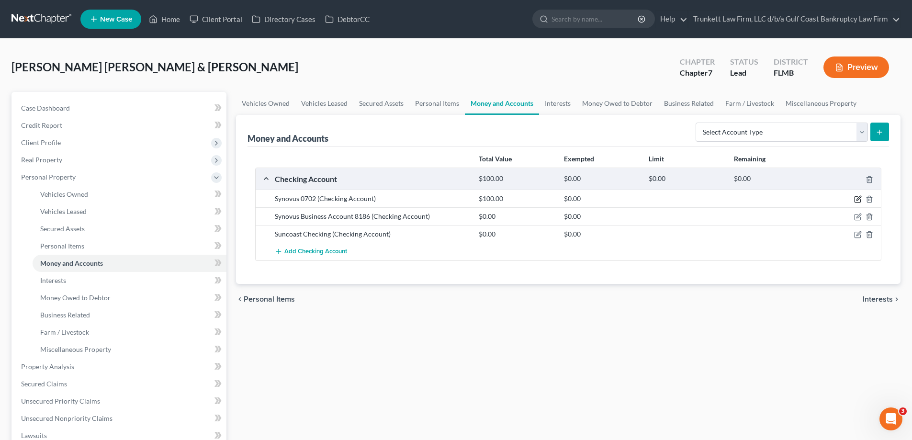
click at [861, 198] on icon "button" at bounding box center [859, 198] width 4 height 4
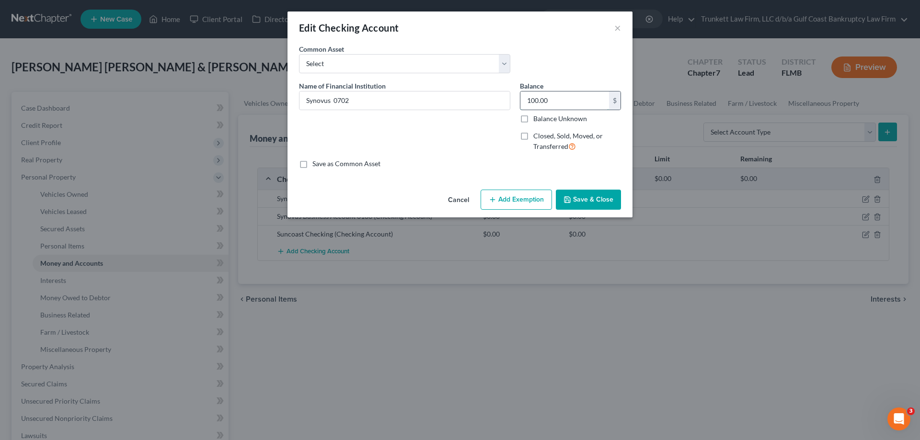
click at [546, 102] on input "100.00" at bounding box center [564, 100] width 89 height 18
click at [590, 205] on button "Save & Close" at bounding box center [588, 200] width 65 height 20
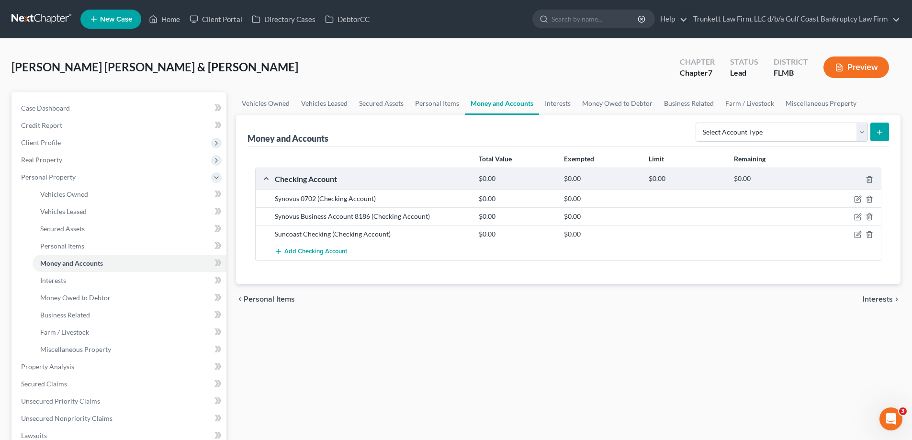
click at [876, 133] on icon "submit" at bounding box center [880, 132] width 8 height 8
click at [315, 254] on span "Add Checking Account" at bounding box center [315, 252] width 63 height 8
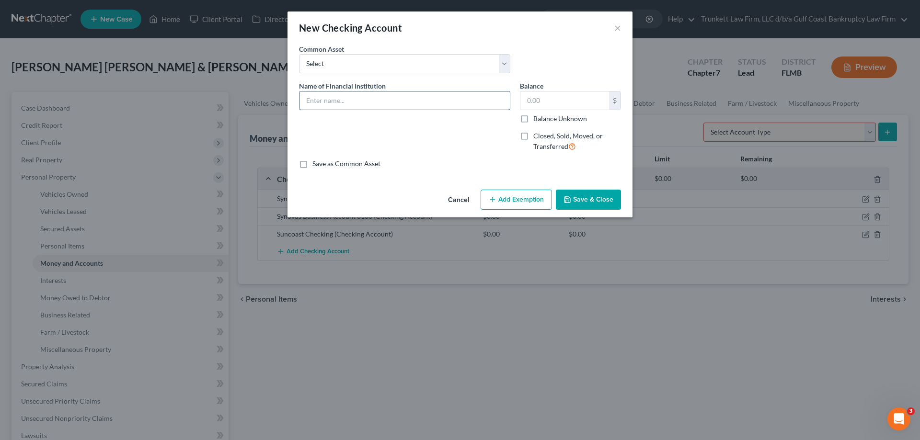
click at [345, 99] on input "text" at bounding box center [404, 100] width 210 height 18
type input "[PERSON_NAME] Fargo ( opened [DATE])"
click at [559, 96] on input "text" at bounding box center [564, 100] width 89 height 18
type input "300"
click at [536, 195] on button "Add Exemption" at bounding box center [515, 200] width 71 height 20
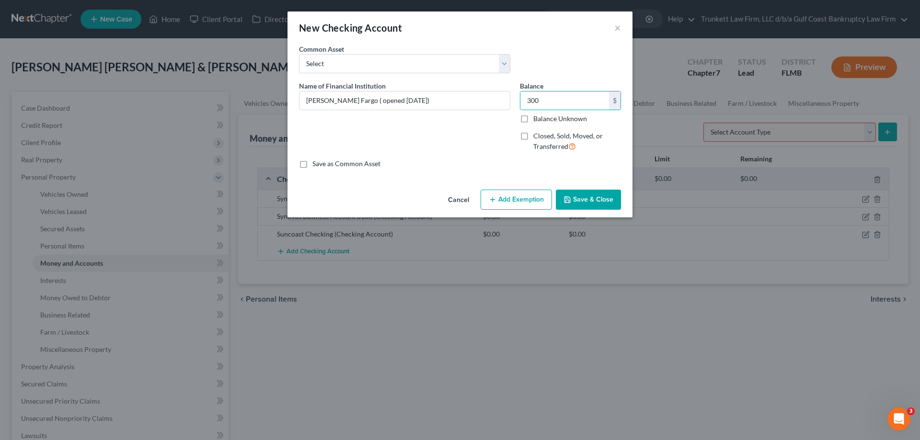
select select "2"
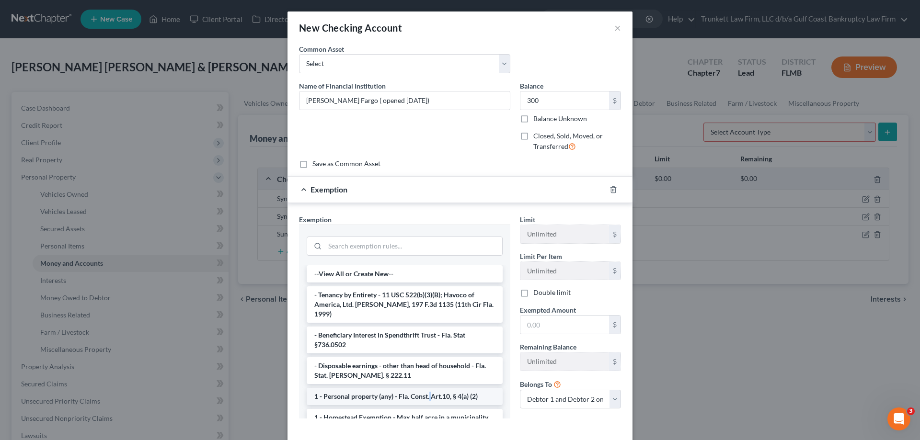
click at [427, 388] on li "1 - Personal property (any) - Fla. Const. Art.10, § 4(a) (2)" at bounding box center [405, 396] width 196 height 17
checkbox input "true"
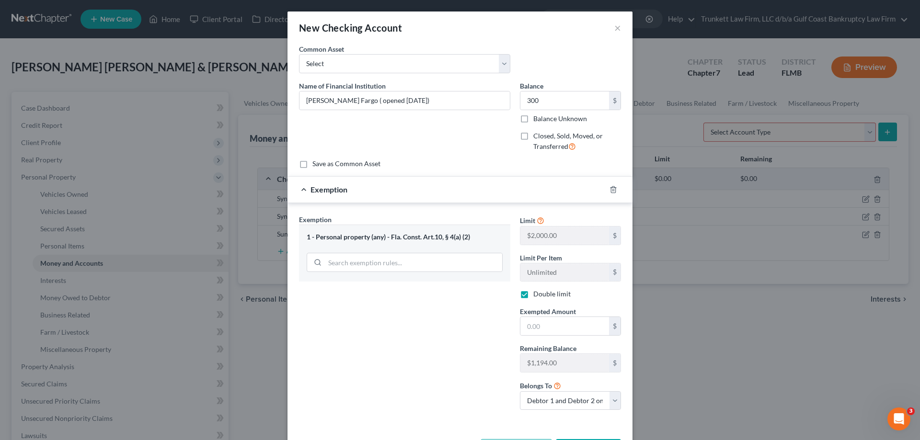
click at [534, 338] on div "Limit $2,000.00 $ Limit Per Item Unlimited $ Double limit Exempted Amount * $ R…" at bounding box center [570, 317] width 111 height 204
click at [538, 329] on input "text" at bounding box center [564, 326] width 89 height 18
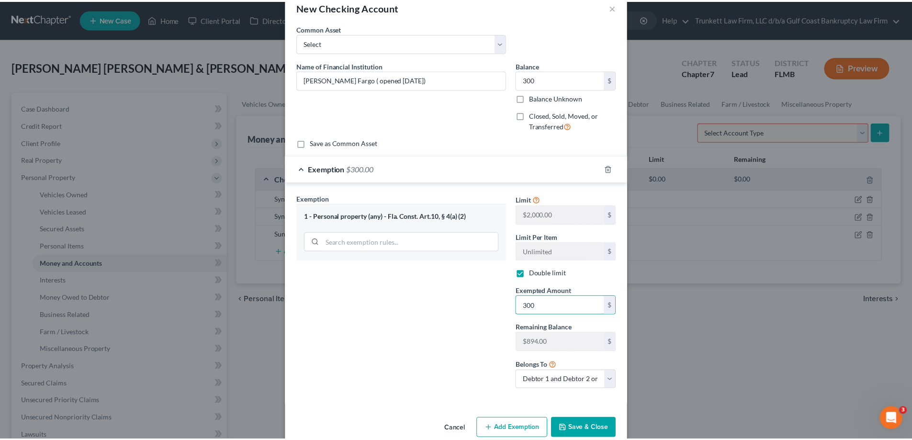
scroll to position [38, 0]
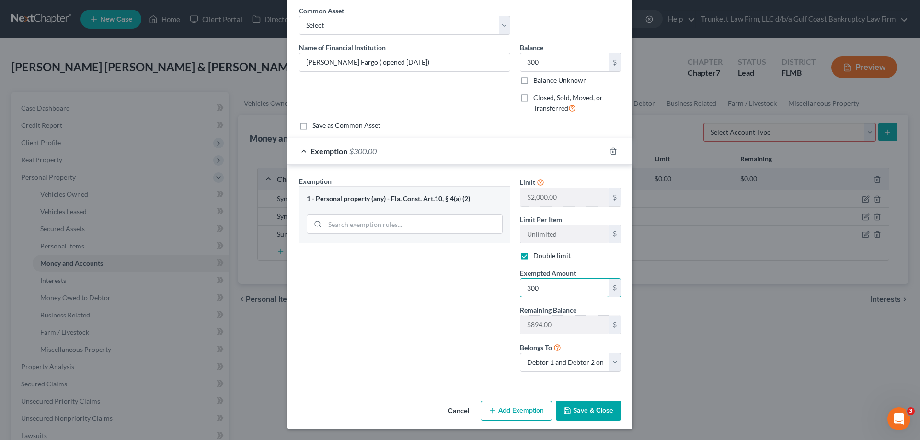
type input "300"
click at [602, 416] on button "Save & Close" at bounding box center [588, 411] width 65 height 20
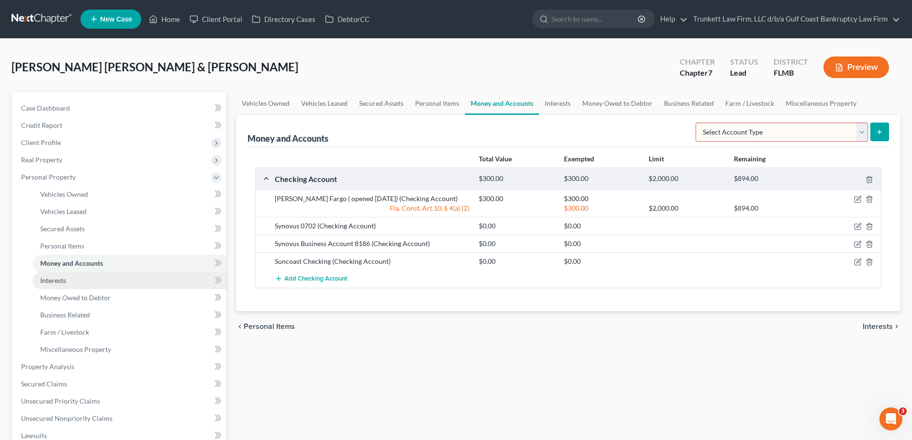
click at [65, 281] on span "Interests" at bounding box center [53, 280] width 26 height 8
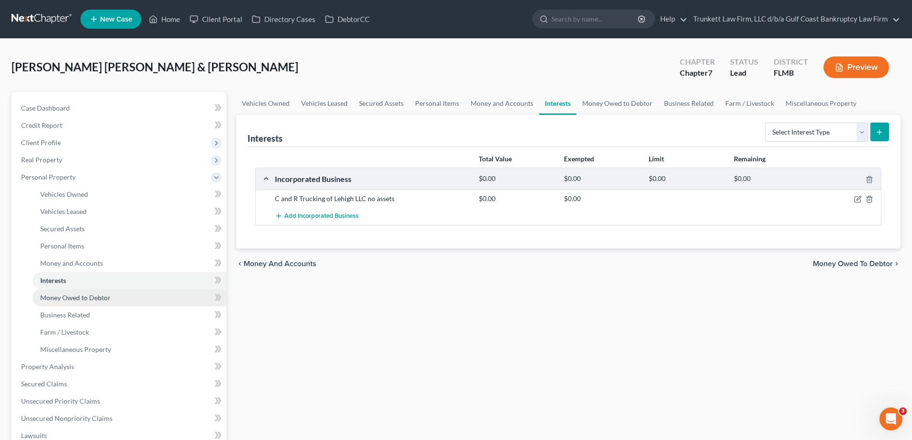
click at [84, 305] on link "Money Owed to Debtor" at bounding box center [130, 297] width 194 height 17
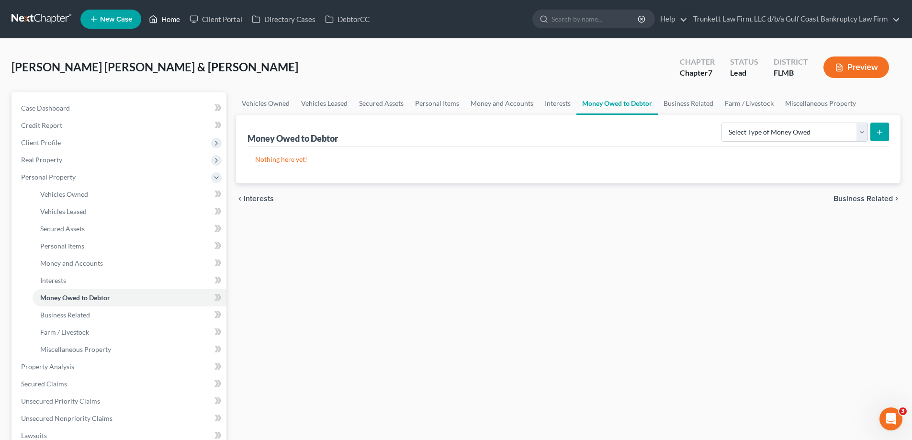
click at [168, 19] on link "Home" at bounding box center [164, 19] width 41 height 17
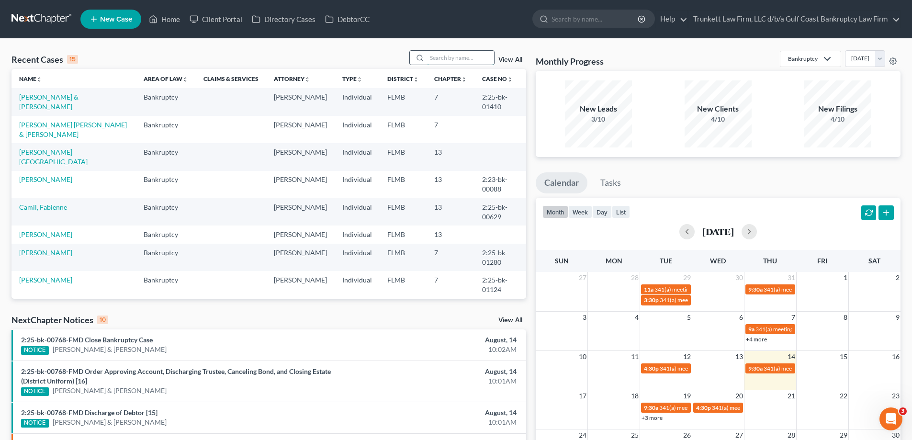
click at [463, 60] on input "search" at bounding box center [460, 58] width 67 height 14
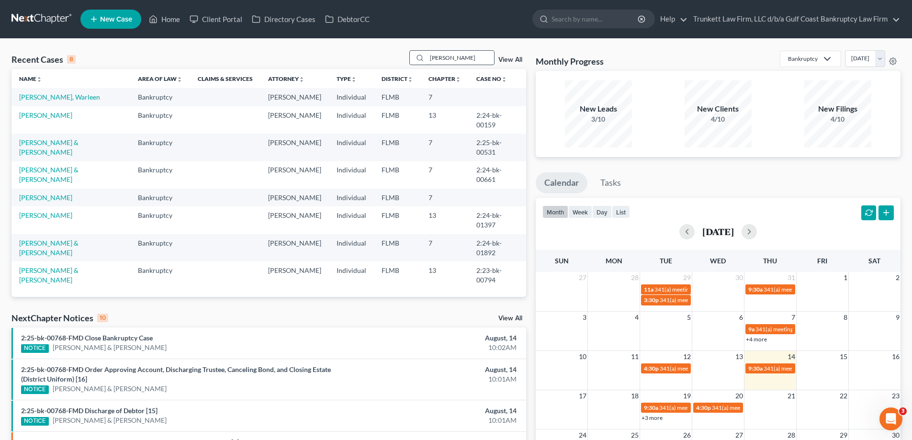
type input "[PERSON_NAME]"
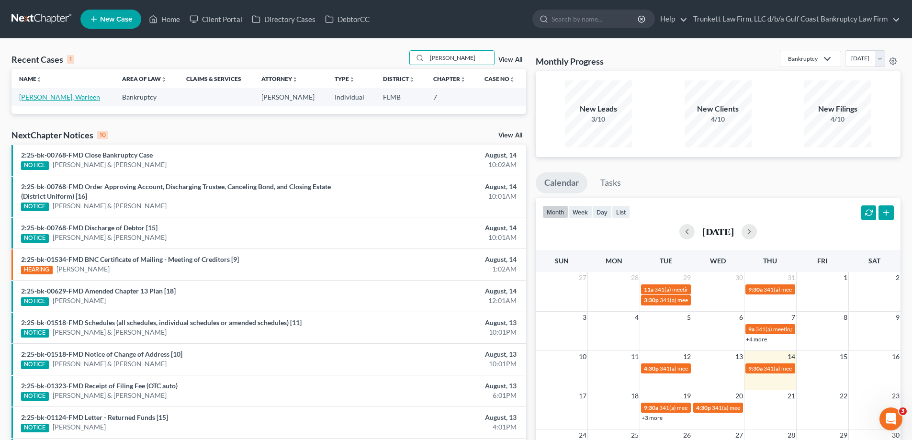
click at [52, 94] on link "[PERSON_NAME], Warleen" at bounding box center [59, 97] width 81 height 8
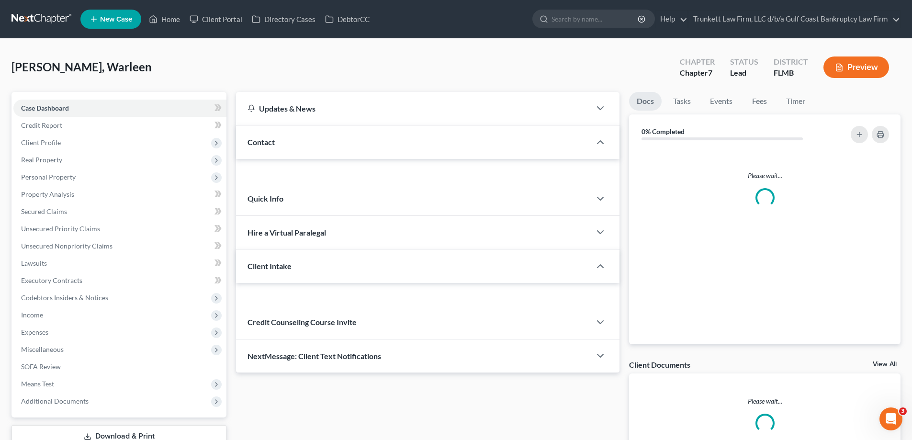
click at [51, 95] on div "Case Dashboard Payments Invoices Payments Payments Credit Report Client Profile…" at bounding box center [118, 255] width 215 height 326
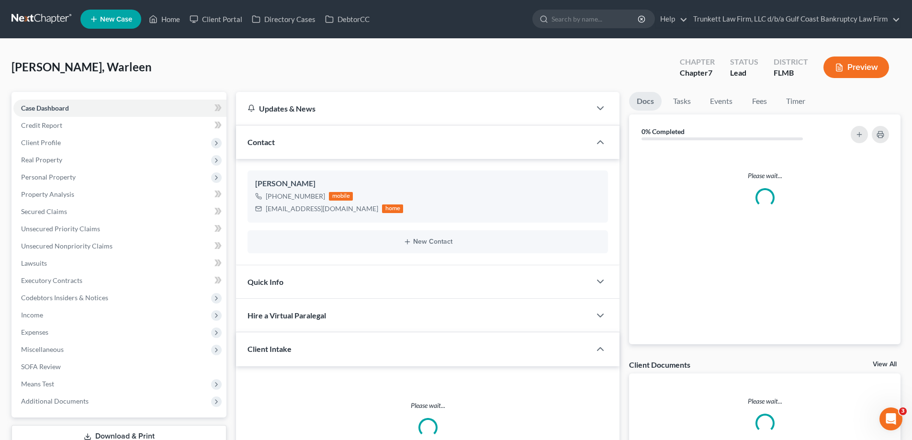
click at [51, 95] on div "Case Dashboard Payments Invoices Payments Payments Credit Report Client Profile…" at bounding box center [118, 255] width 215 height 326
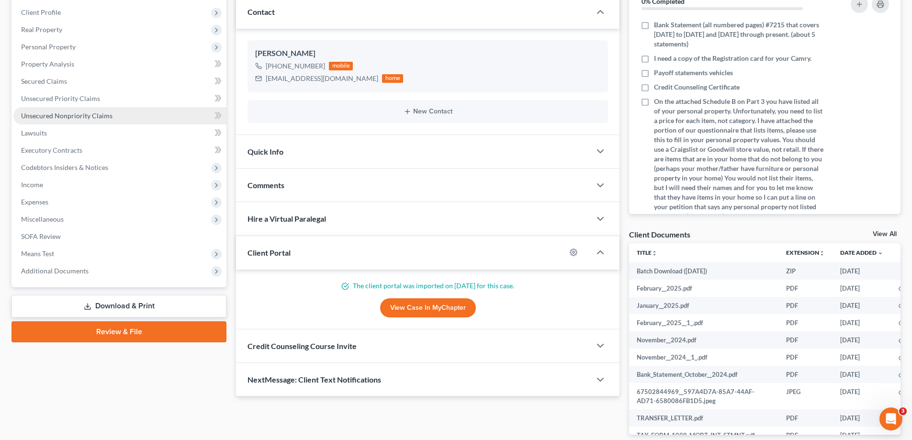
scroll to position [144, 0]
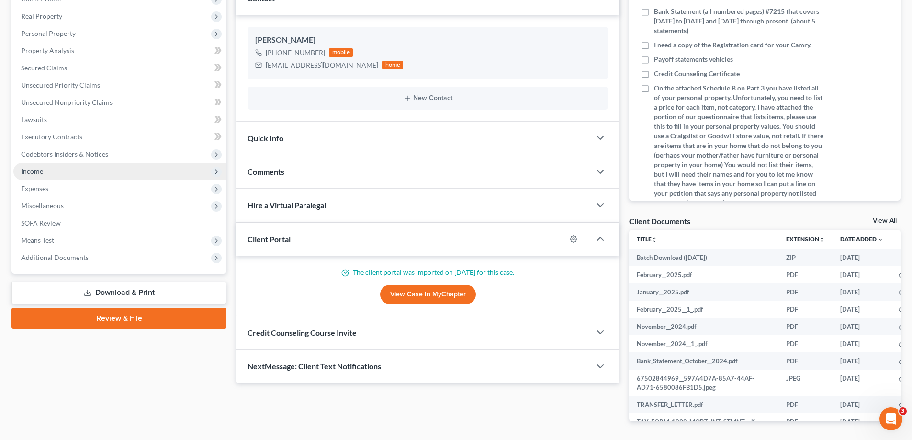
click at [43, 171] on span "Income" at bounding box center [119, 171] width 213 height 17
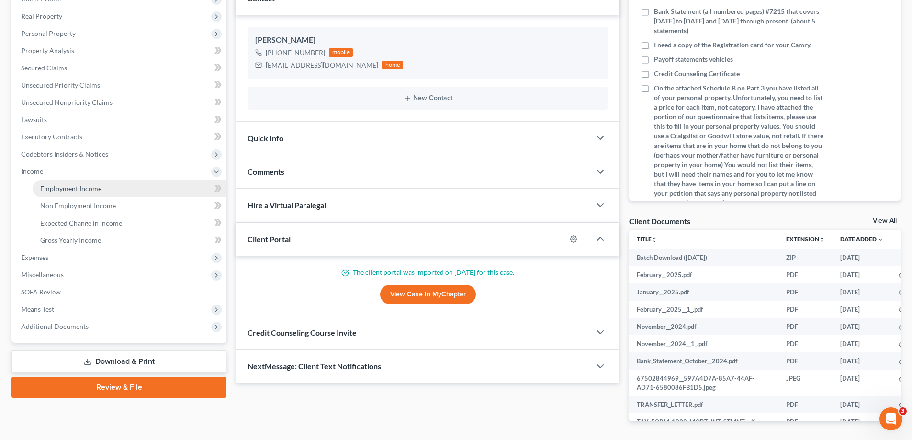
click at [80, 189] on span "Employment Income" at bounding box center [70, 188] width 61 height 8
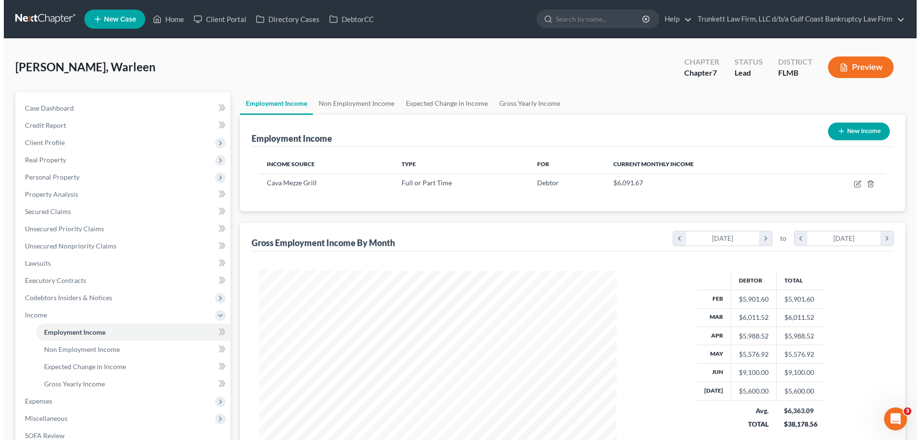
scroll to position [179, 376]
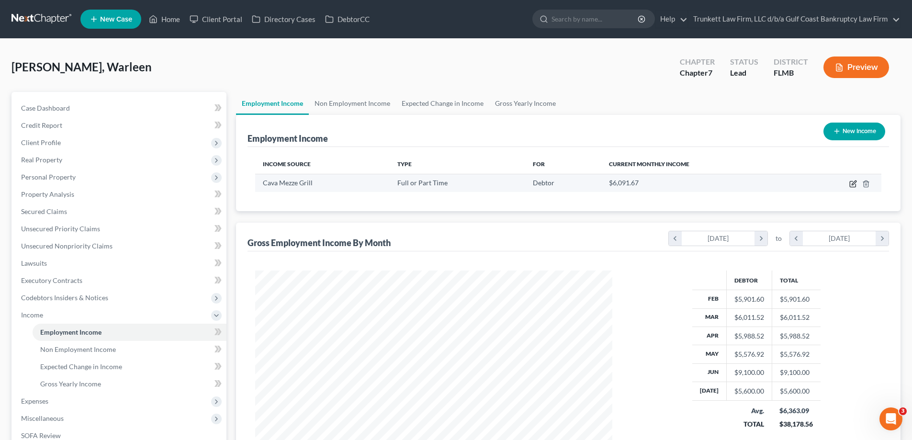
click at [853, 183] on icon "button" at bounding box center [854, 183] width 4 height 4
select select "0"
select select "9"
select select "2"
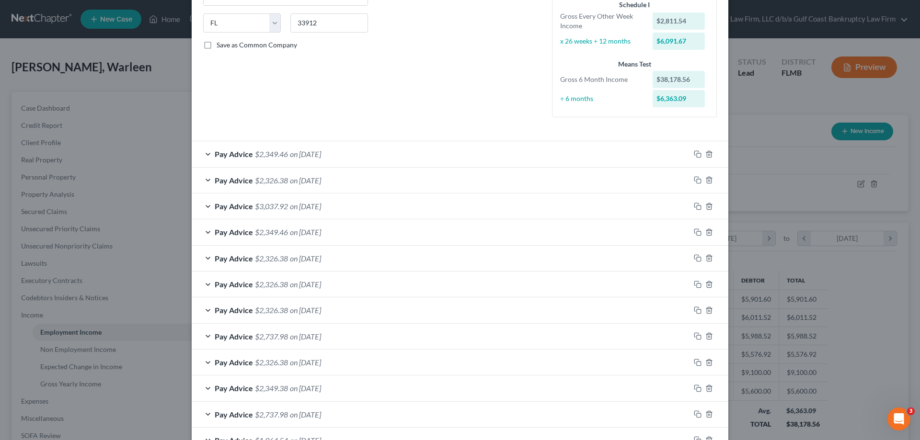
scroll to position [192, 0]
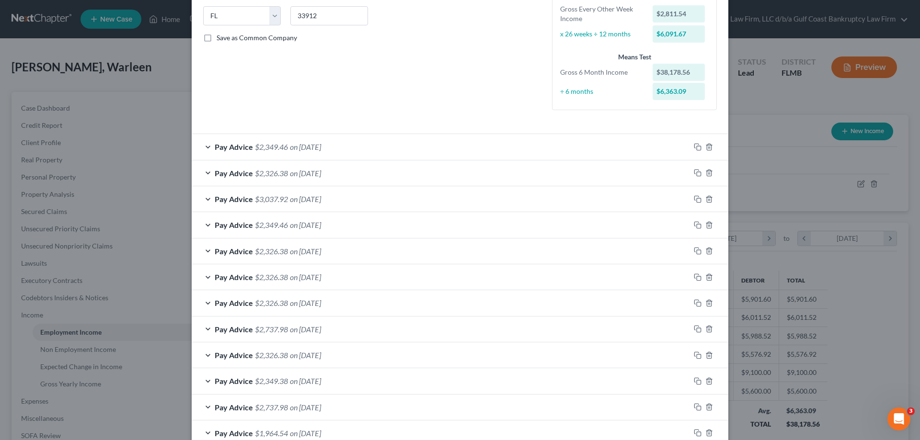
click at [318, 352] on span "on [DATE]" at bounding box center [305, 355] width 31 height 9
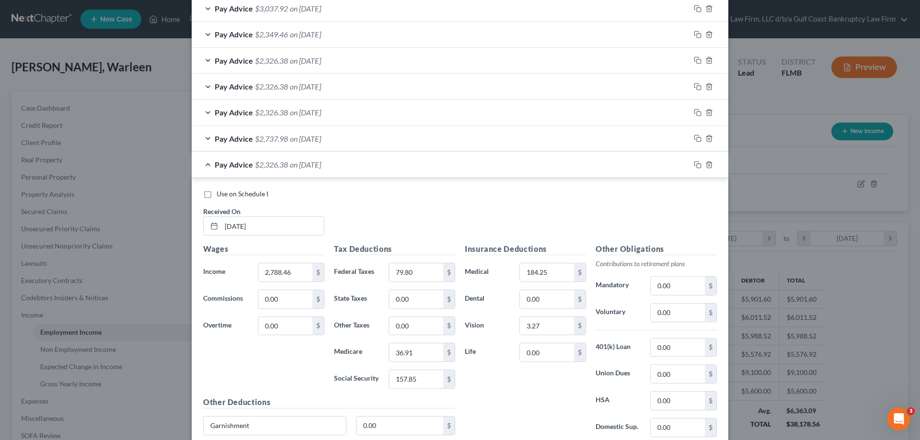
scroll to position [383, 0]
click at [237, 221] on input "[DATE]" at bounding box center [272, 225] width 102 height 18
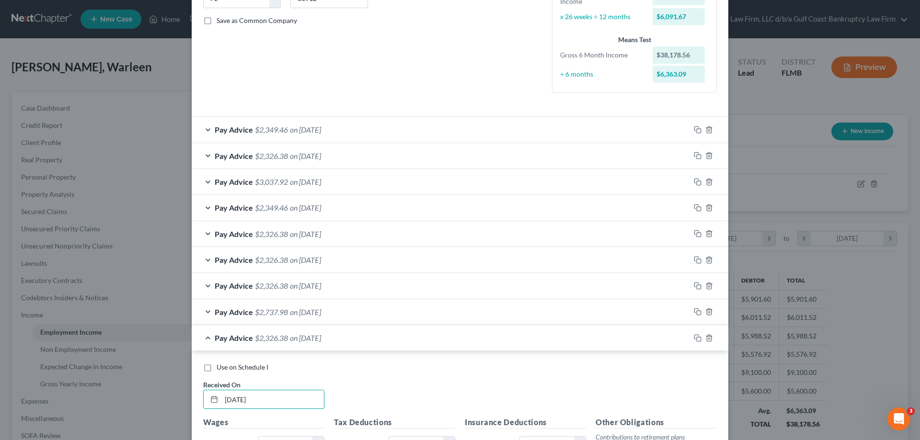
scroll to position [192, 0]
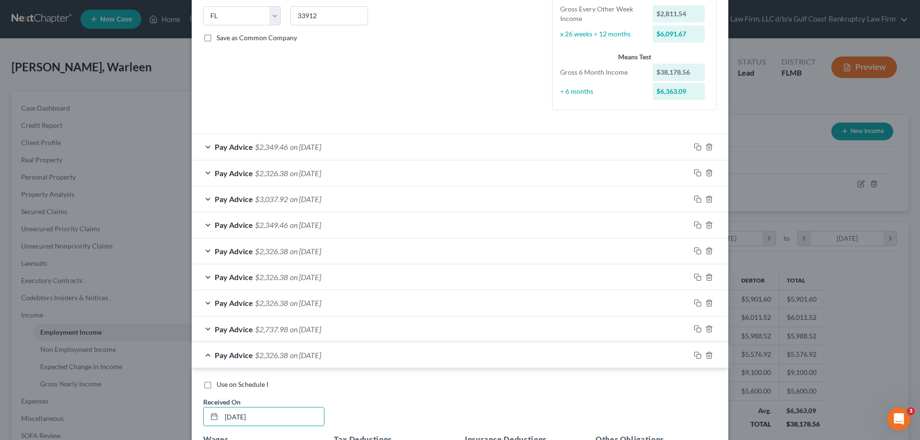
type input "[DATE]"
click at [261, 199] on span "$3,037.92" at bounding box center [271, 198] width 33 height 9
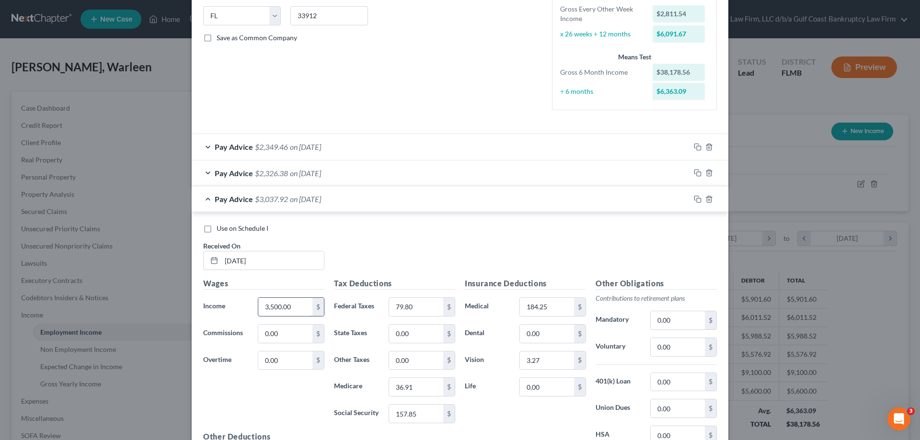
click at [299, 302] on input "3,500.00" at bounding box center [285, 307] width 54 height 18
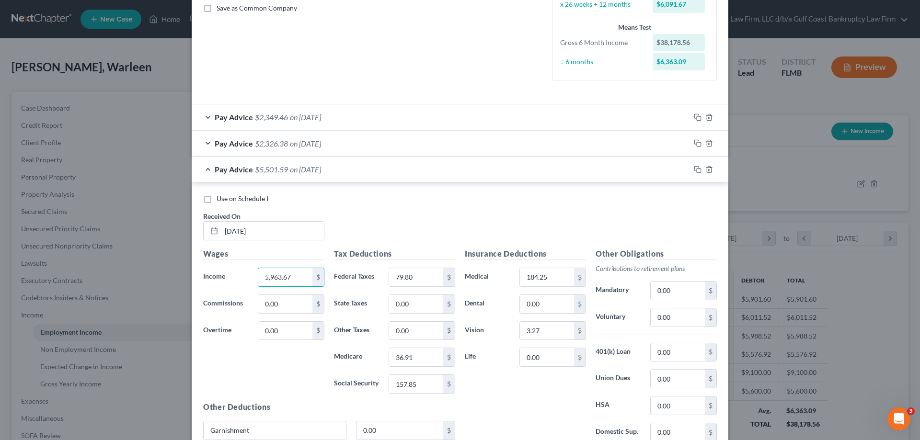
scroll to position [287, 0]
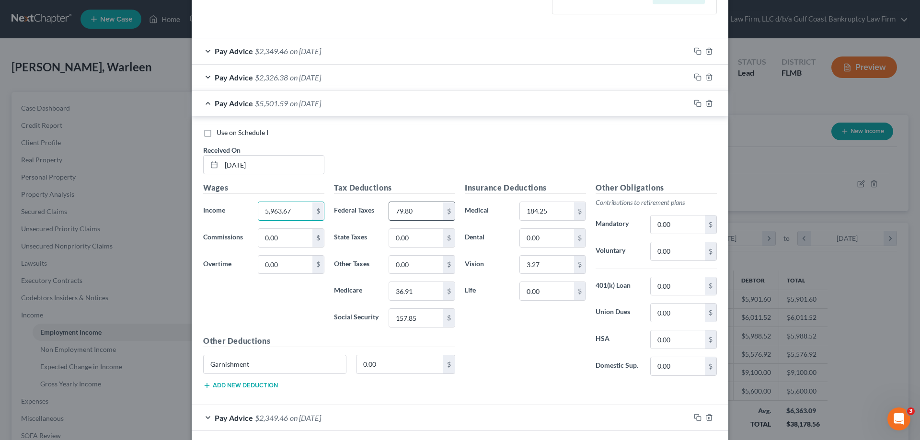
type input "5,963.67"
click at [418, 209] on input "79.80" at bounding box center [416, 211] width 54 height 18
type input "1,312.01"
click at [415, 295] on input "36.91" at bounding box center [416, 291] width 54 height 18
type input "87"
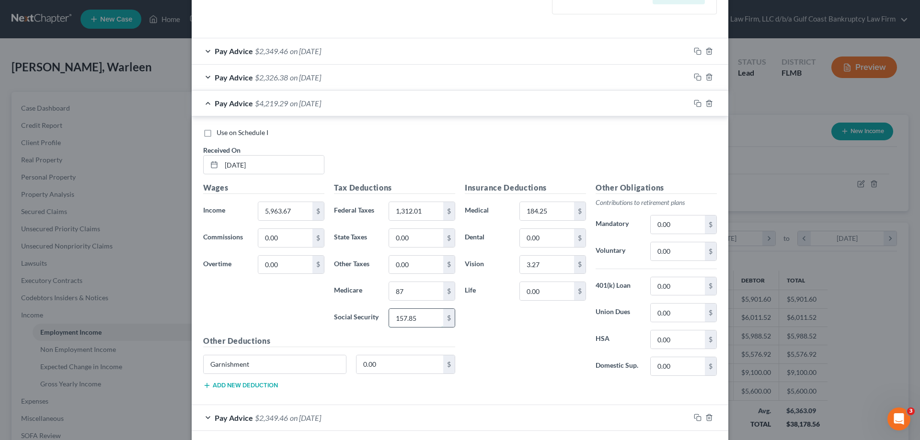
click at [433, 323] on input "157.85" at bounding box center [416, 318] width 54 height 18
type input "369.75"
click at [381, 367] on input "0.00" at bounding box center [399, 364] width 87 height 18
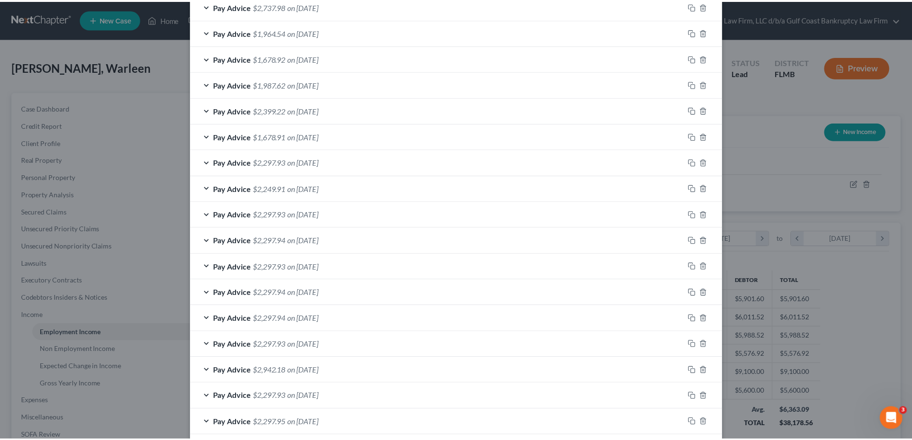
scroll to position [1244, 0]
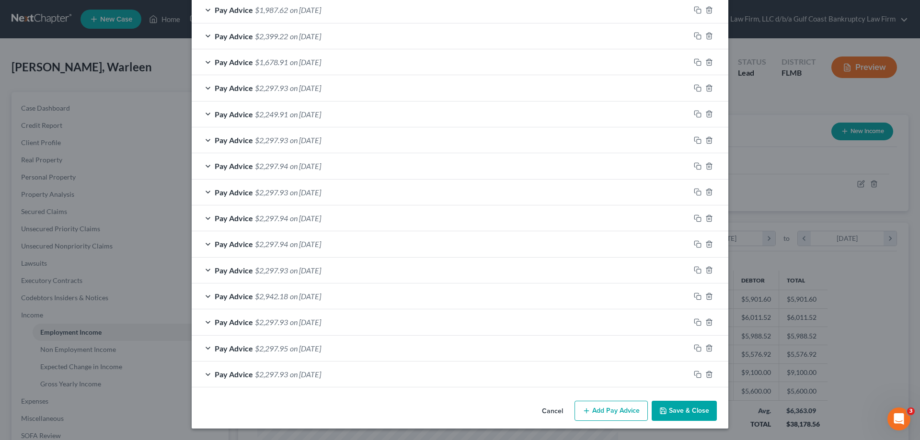
type input "1,312.01"
click at [687, 404] on button "Save & Close" at bounding box center [683, 411] width 65 height 20
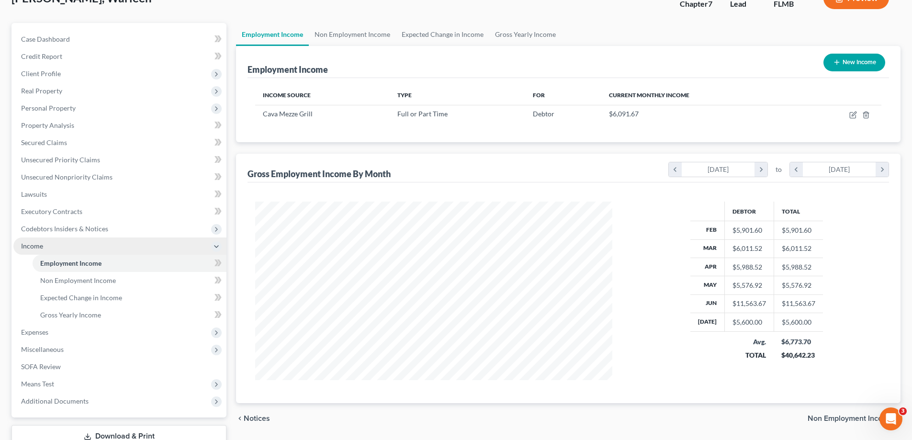
scroll to position [96, 0]
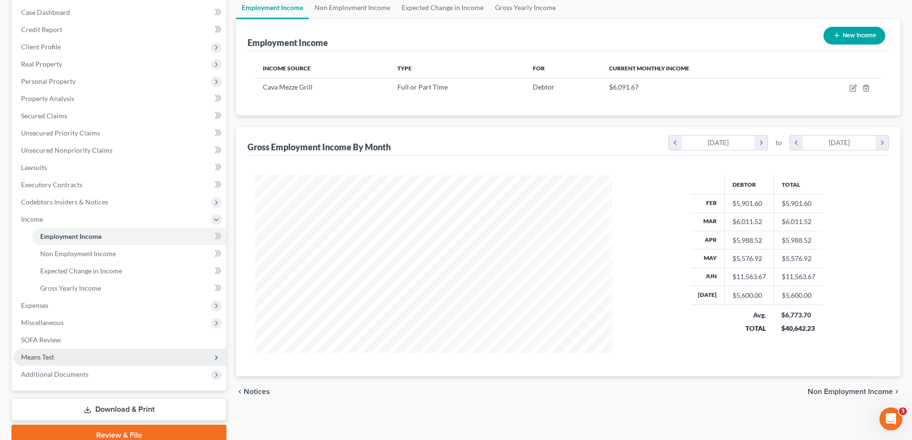
click at [56, 353] on span "Means Test" at bounding box center [119, 357] width 213 height 17
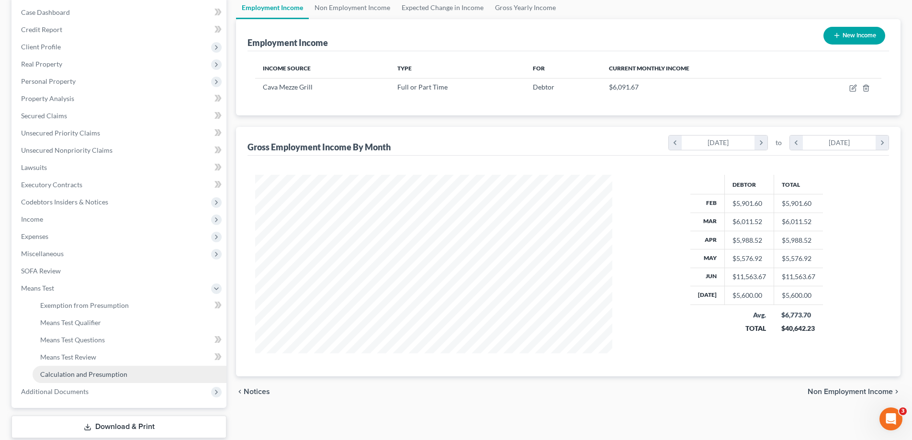
click at [99, 374] on span "Calculation and Presumption" at bounding box center [83, 374] width 87 height 8
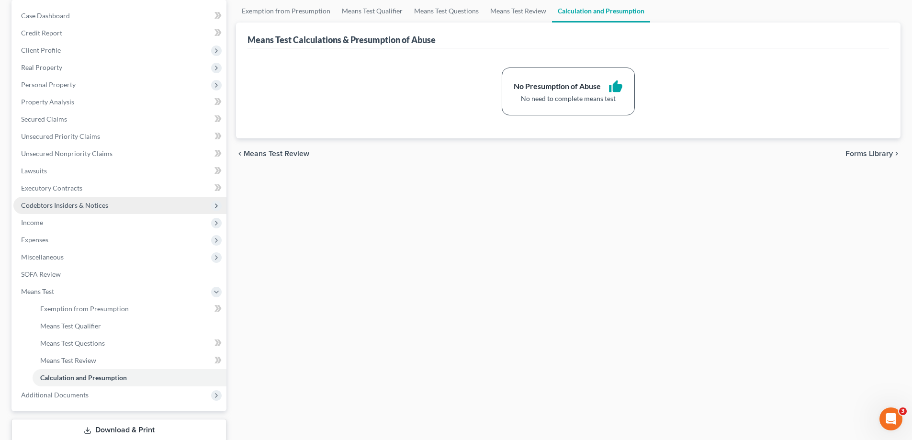
scroll to position [96, 0]
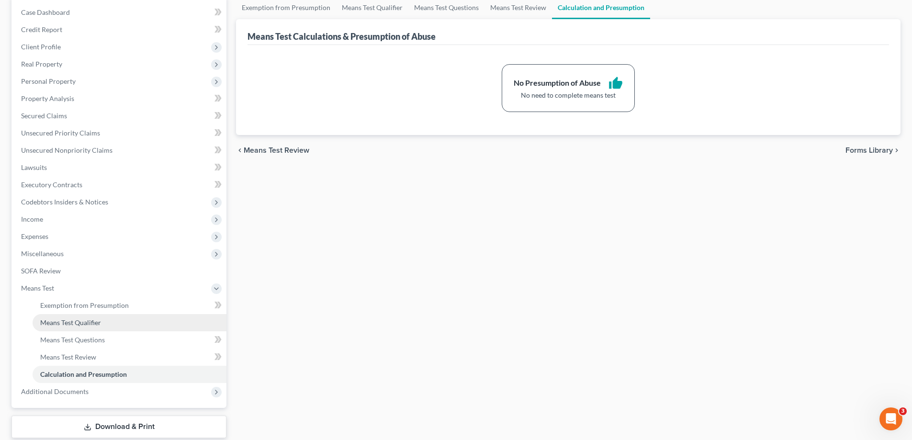
click at [99, 325] on span "Means Test Qualifier" at bounding box center [70, 322] width 61 height 8
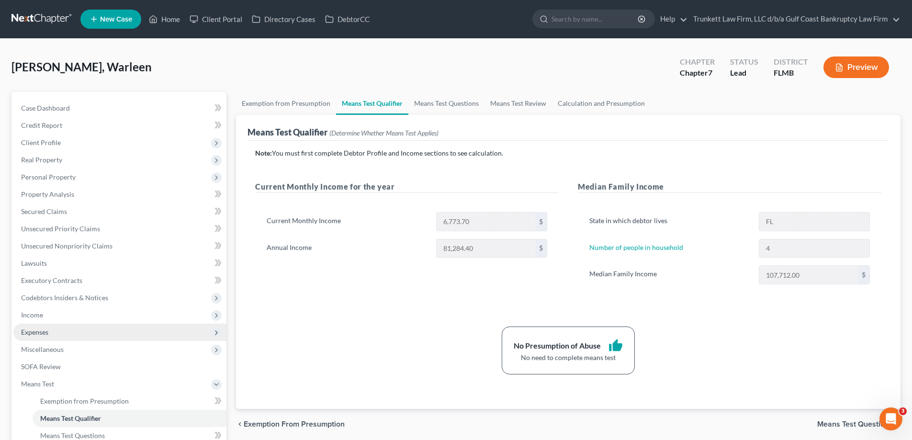
click at [58, 329] on span "Expenses" at bounding box center [119, 332] width 213 height 17
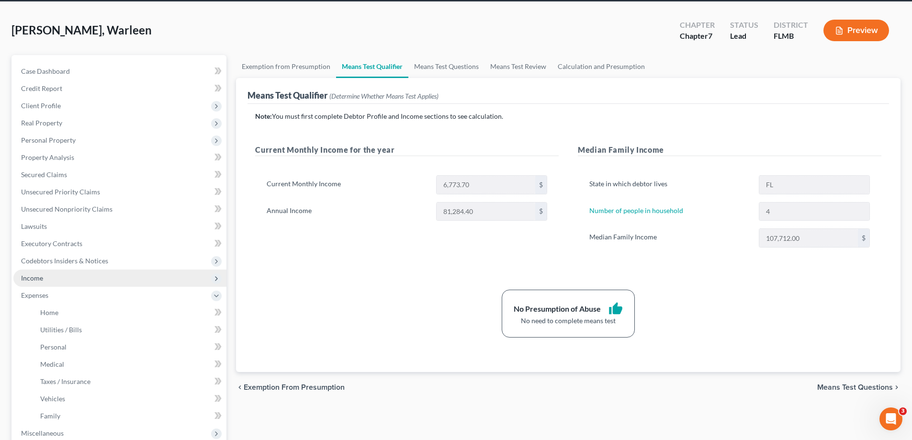
scroll to position [144, 0]
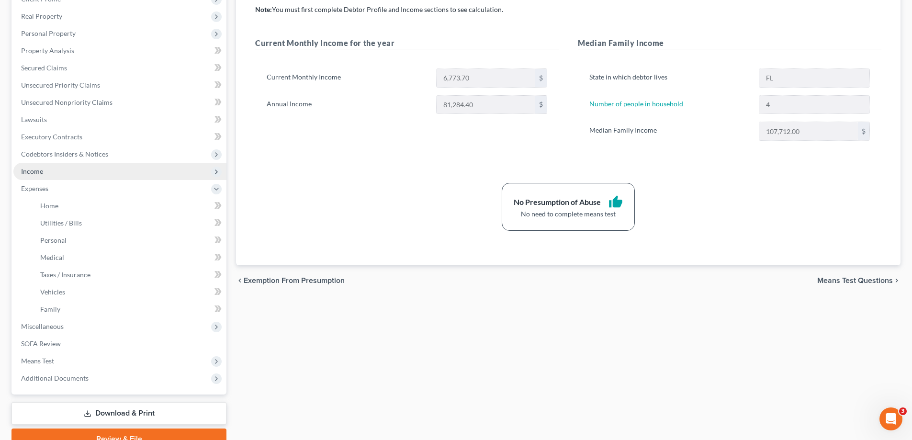
click at [61, 170] on span "Income" at bounding box center [119, 171] width 213 height 17
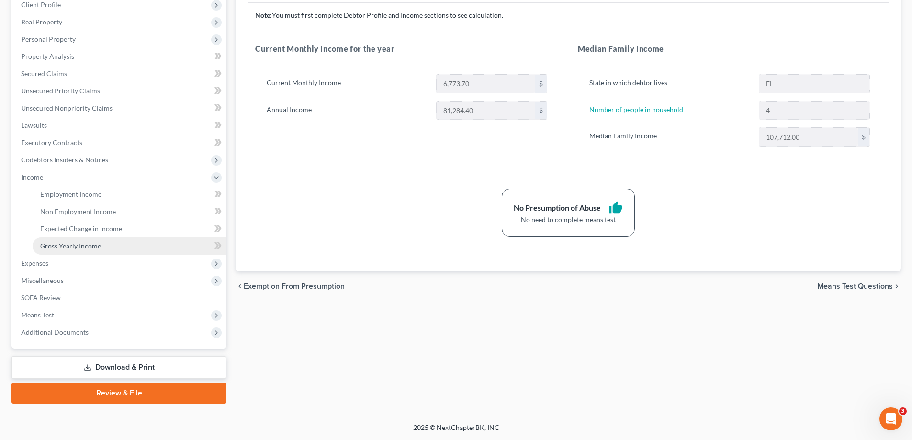
click at [86, 249] on span "Gross Yearly Income" at bounding box center [70, 246] width 61 height 8
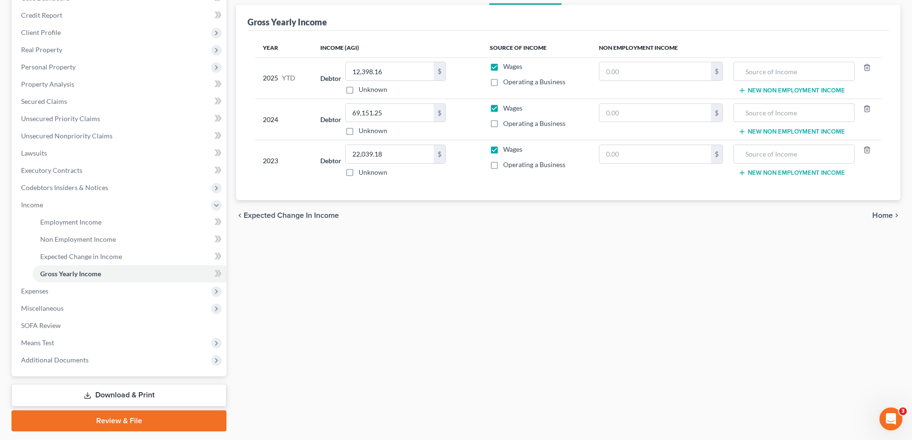
scroll to position [138, 0]
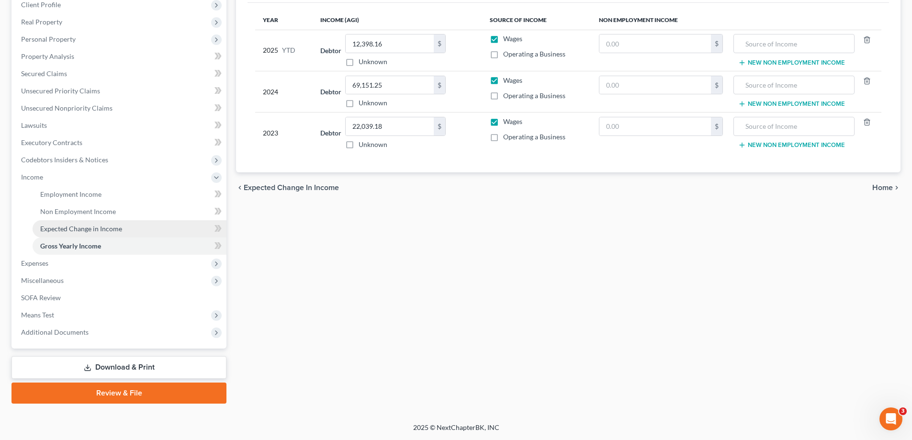
click at [94, 227] on span "Expected Change in Income" at bounding box center [81, 229] width 82 height 8
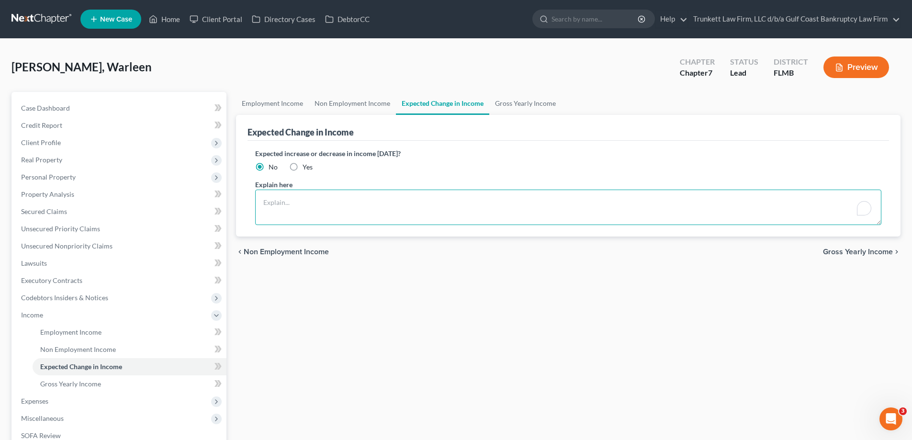
click at [318, 206] on textarea "To enrich screen reader interactions, please activate Accessibility in Grammarl…" at bounding box center [568, 207] width 626 height 35
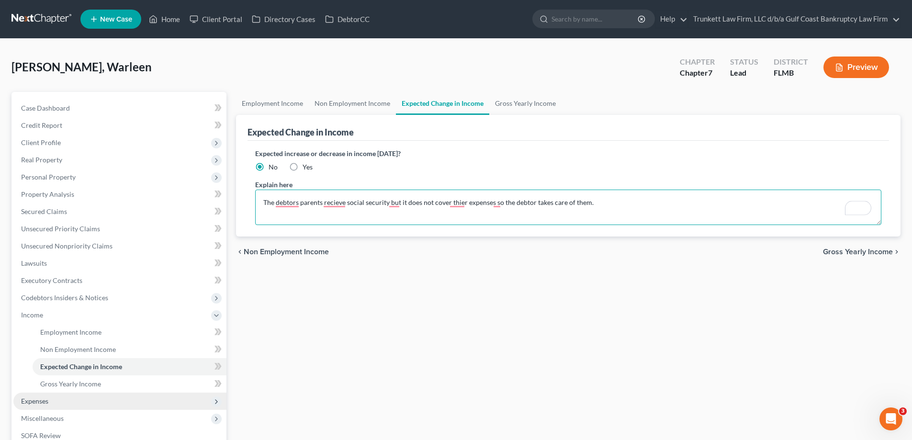
type textarea "The debtors parents recieve social security but it does not cover thier expense…"
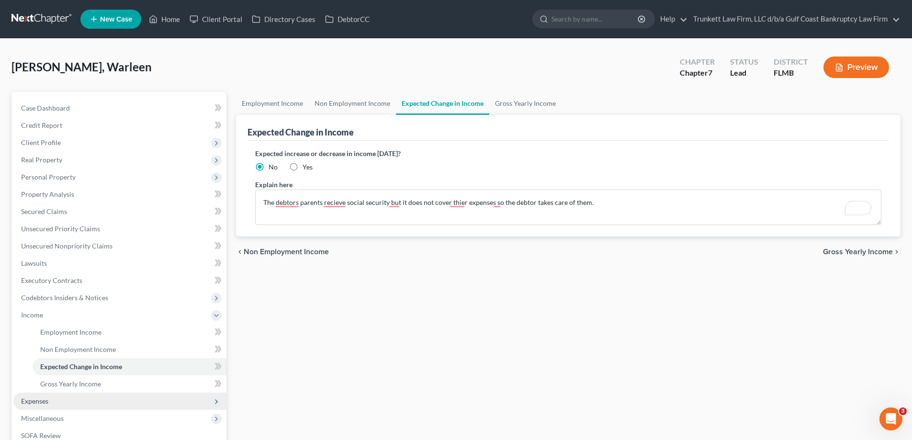
click at [35, 399] on span "Expenses" at bounding box center [34, 401] width 27 height 8
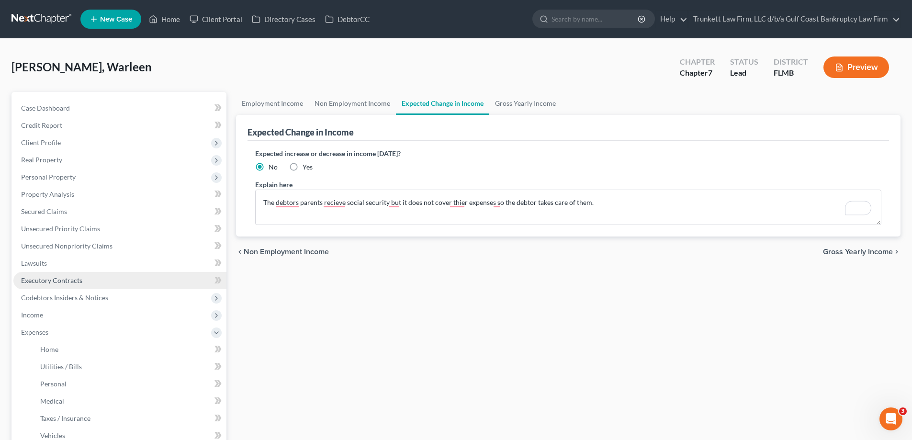
click at [64, 283] on span "Executory Contracts" at bounding box center [51, 280] width 61 height 8
